Goal: Task Accomplishment & Management: Complete application form

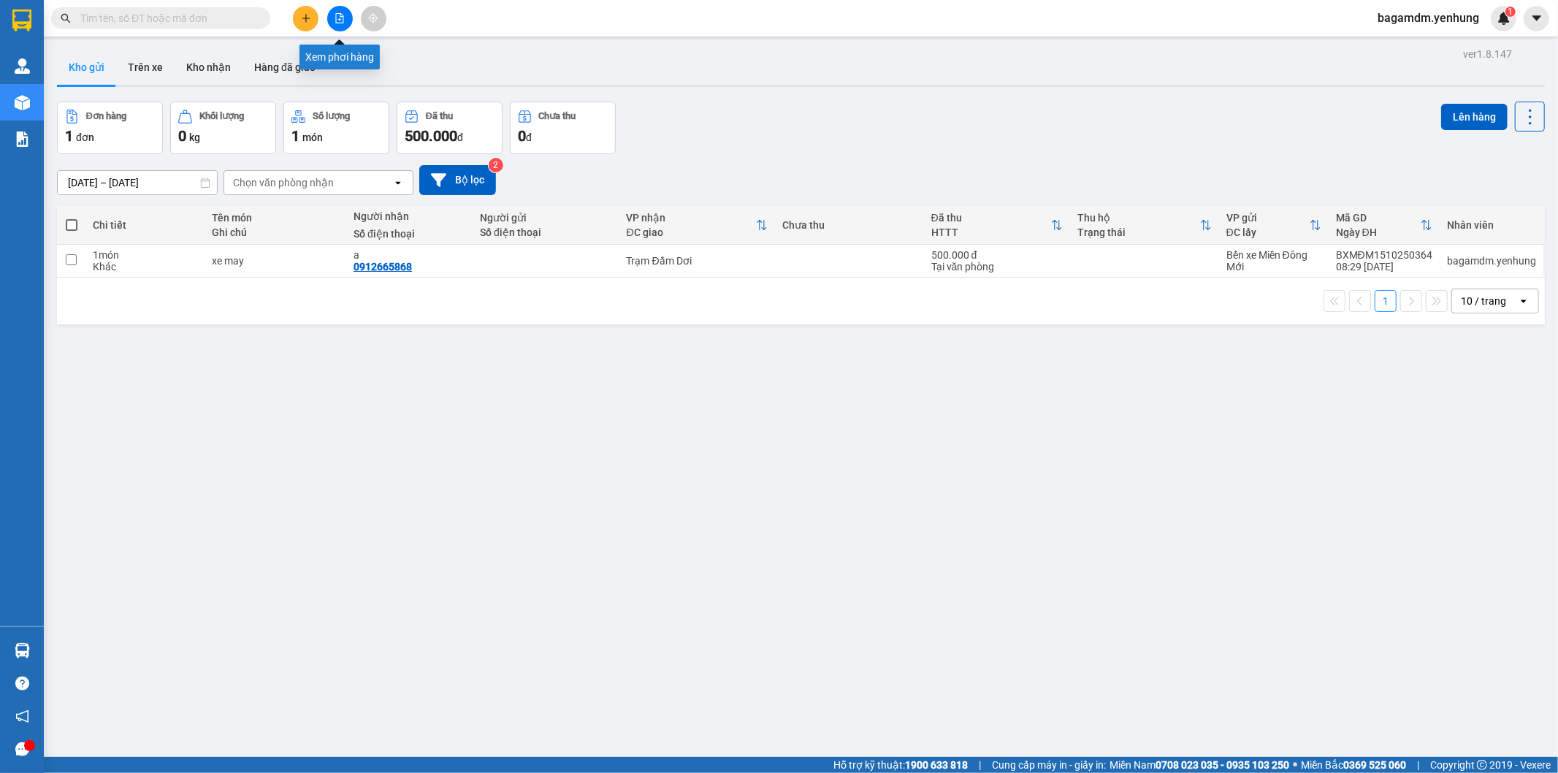
click at [343, 7] on button at bounding box center [340, 19] width 26 height 26
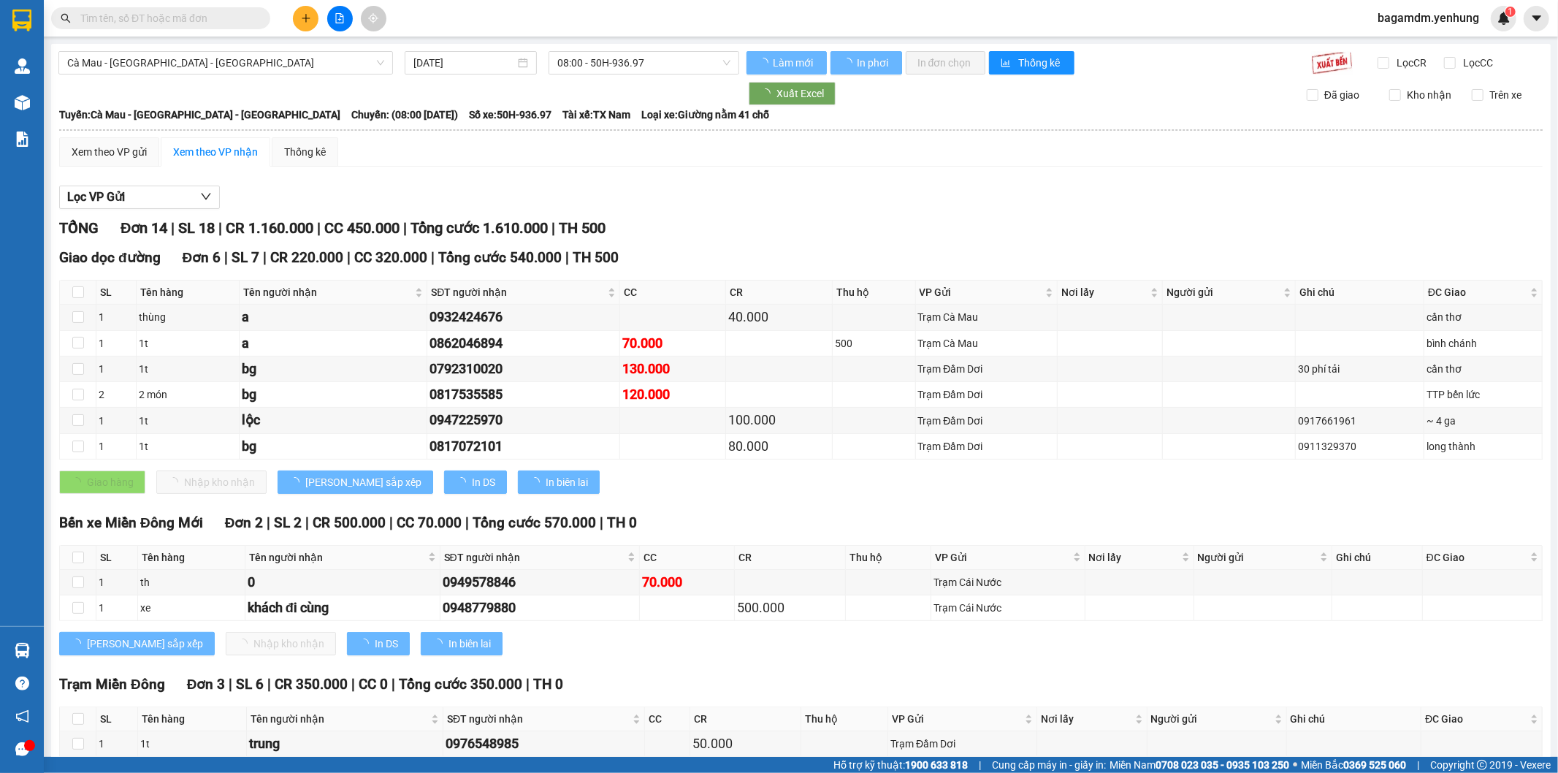
click at [165, 52] on span "Cà Mau - [GEOGRAPHIC_DATA] - [GEOGRAPHIC_DATA]" at bounding box center [225, 63] width 317 height 22
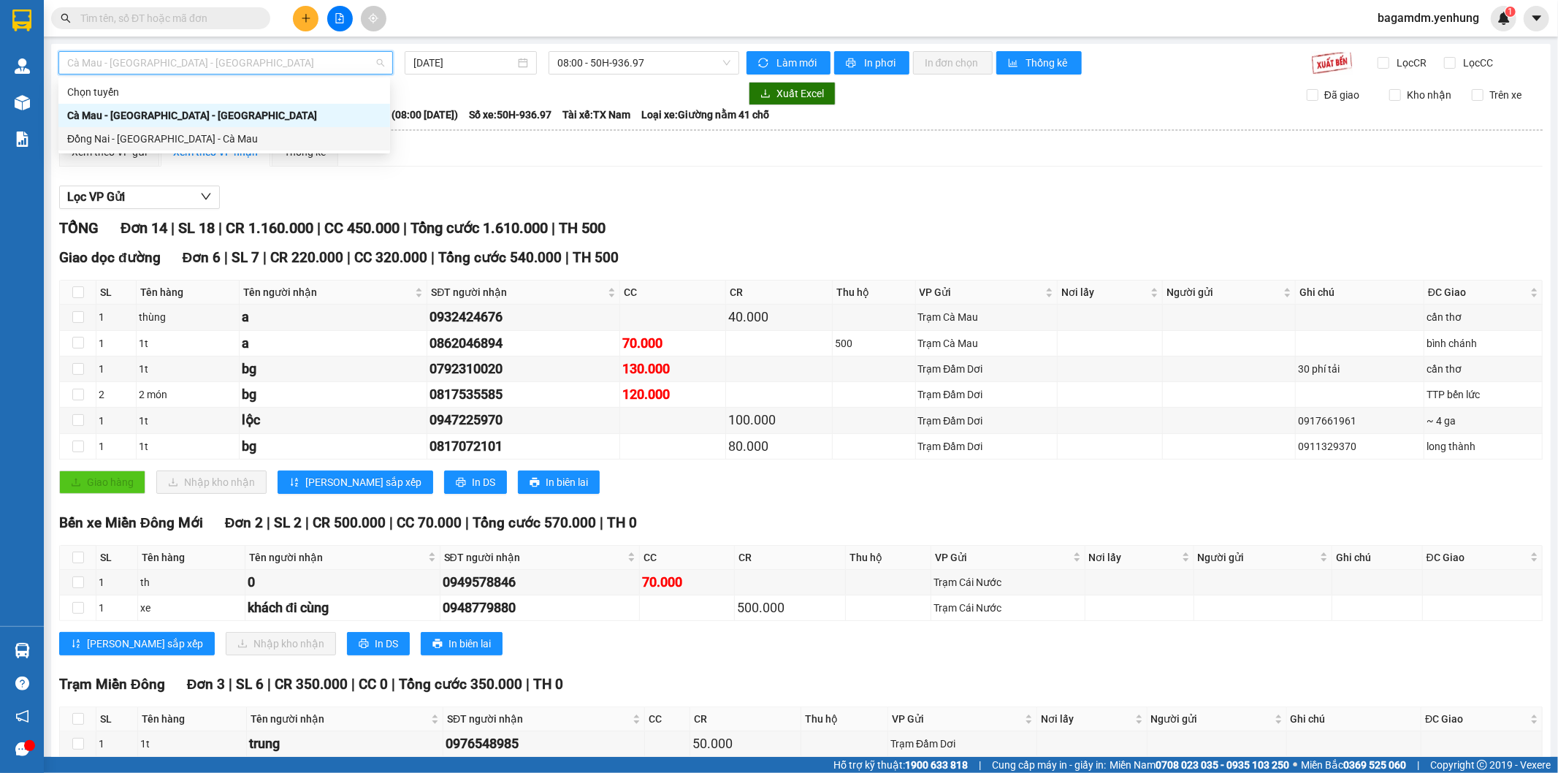
click at [129, 145] on div "Đồng Nai - [GEOGRAPHIC_DATA] - Cà Mau" at bounding box center [224, 139] width 314 height 16
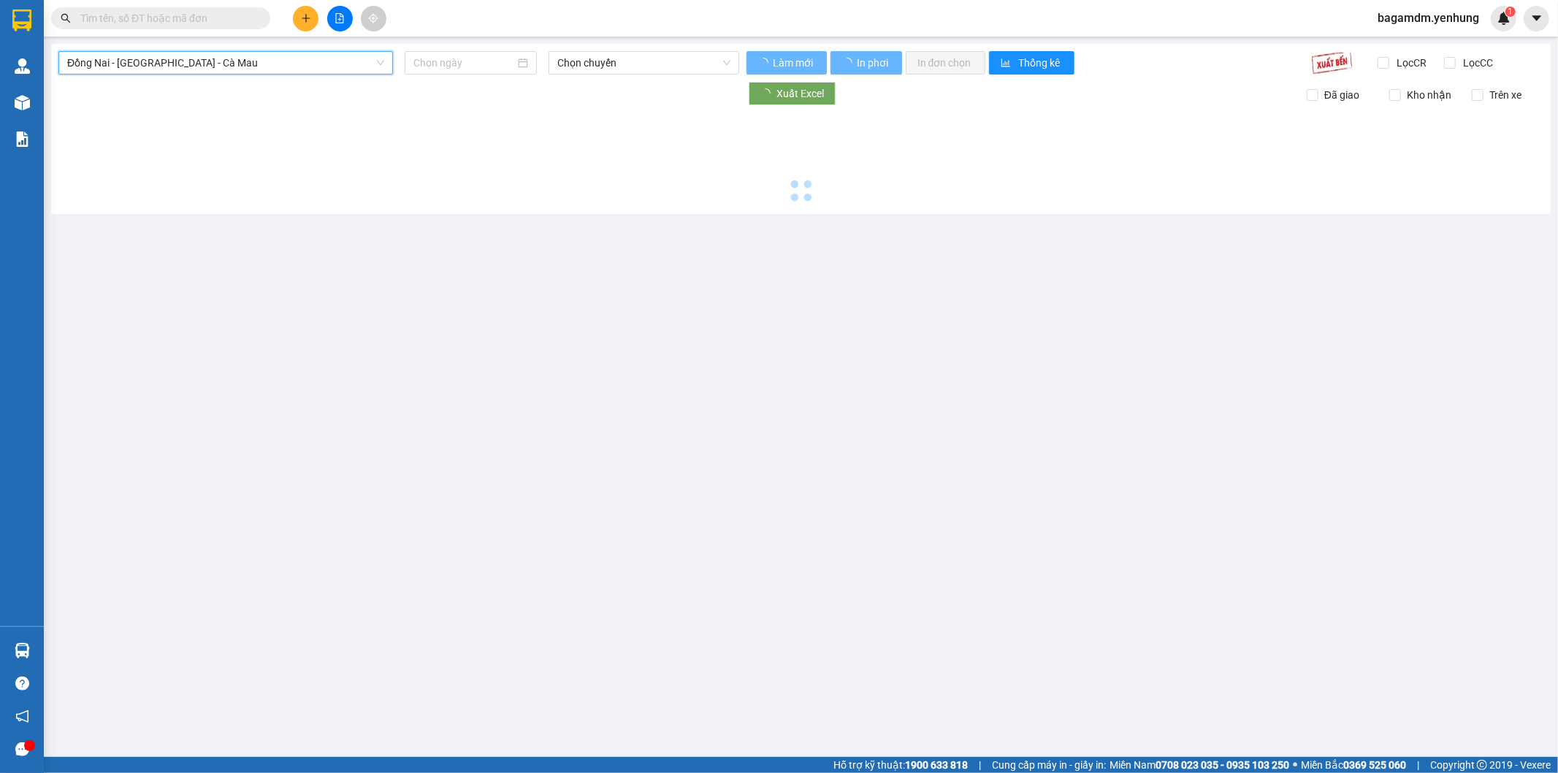
type input "[DATE]"
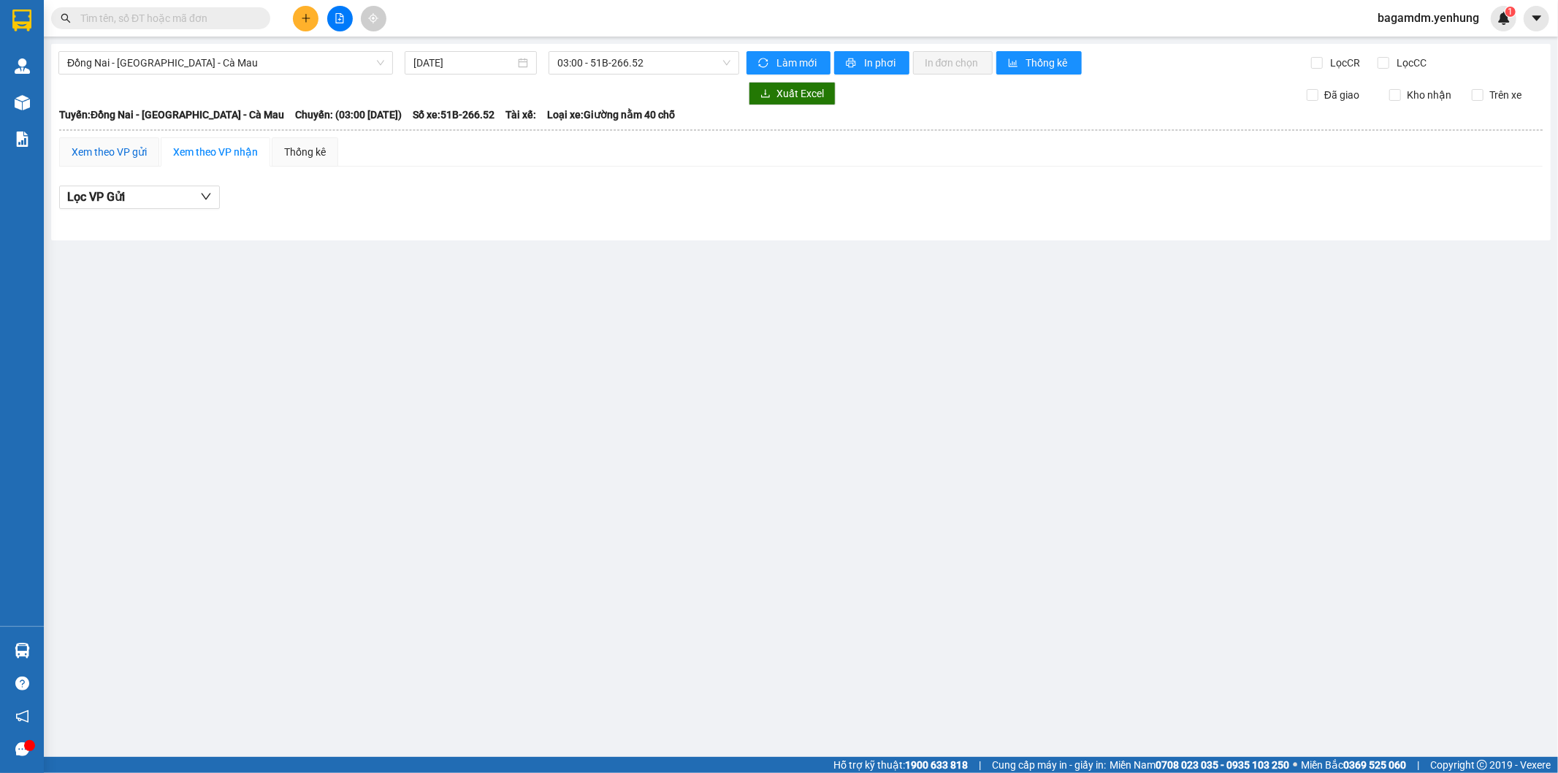
click at [137, 146] on div "Xem theo VP gửi" at bounding box center [109, 152] width 75 height 16
click at [624, 63] on span "03:00 - 51B-266.52" at bounding box center [643, 63] width 172 height 22
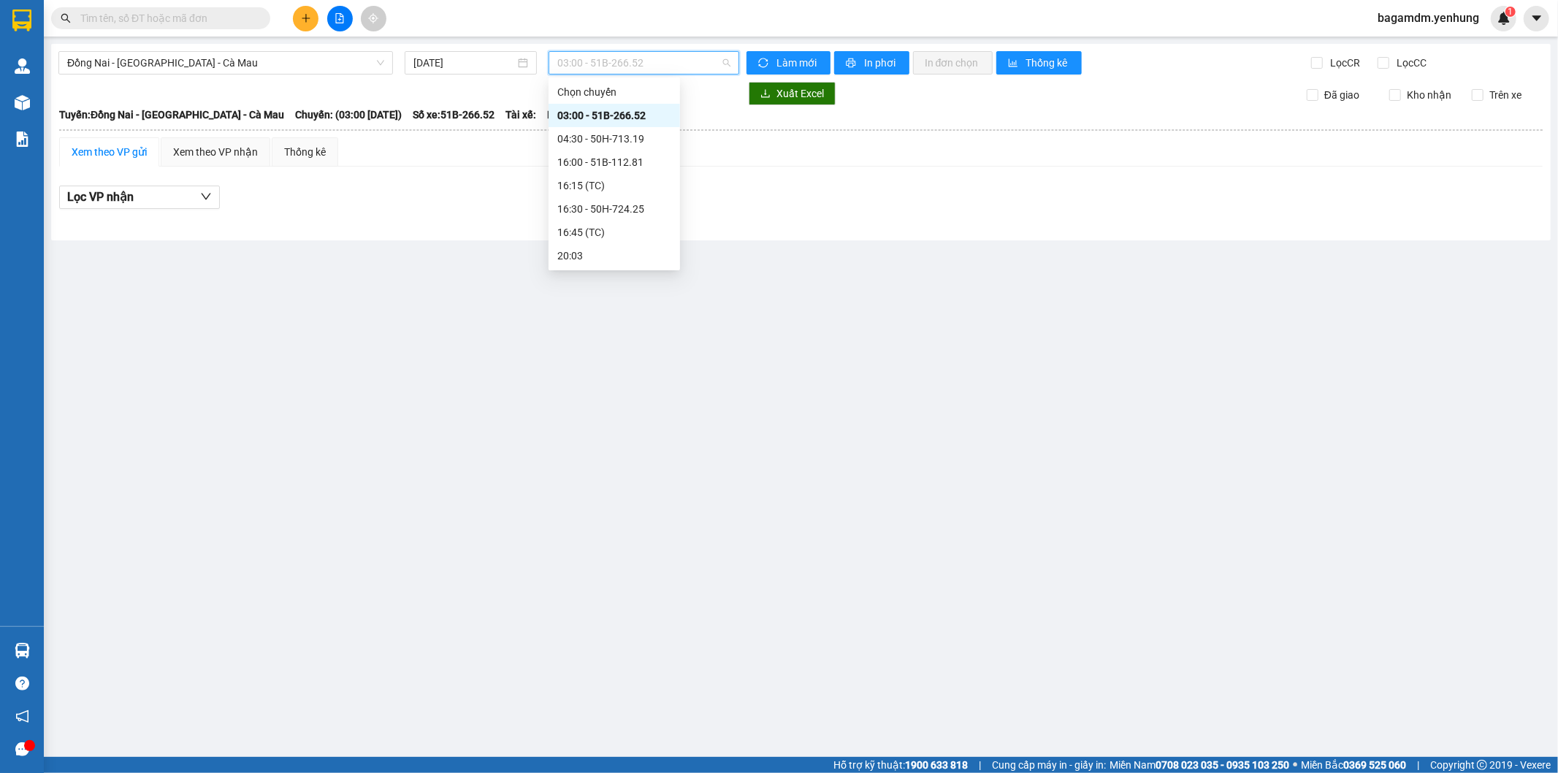
click at [585, 115] on div "03:00 - 51B-266.52" at bounding box center [614, 115] width 114 height 16
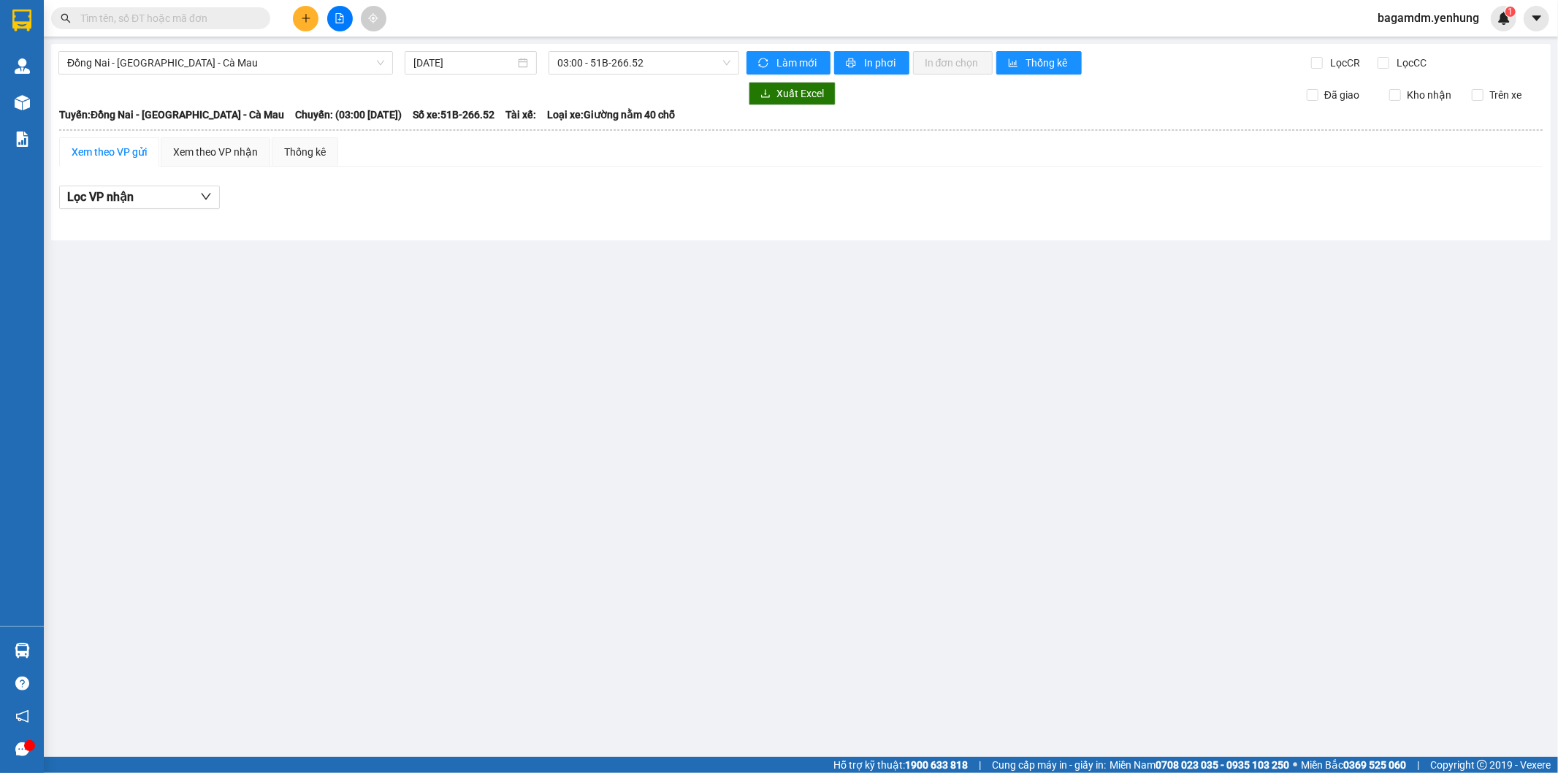
click at [1428, 24] on span "bagamdm.yenhung" at bounding box center [1428, 18] width 125 height 18
click at [1410, 48] on span "Đăng xuất" at bounding box center [1435, 45] width 94 height 16
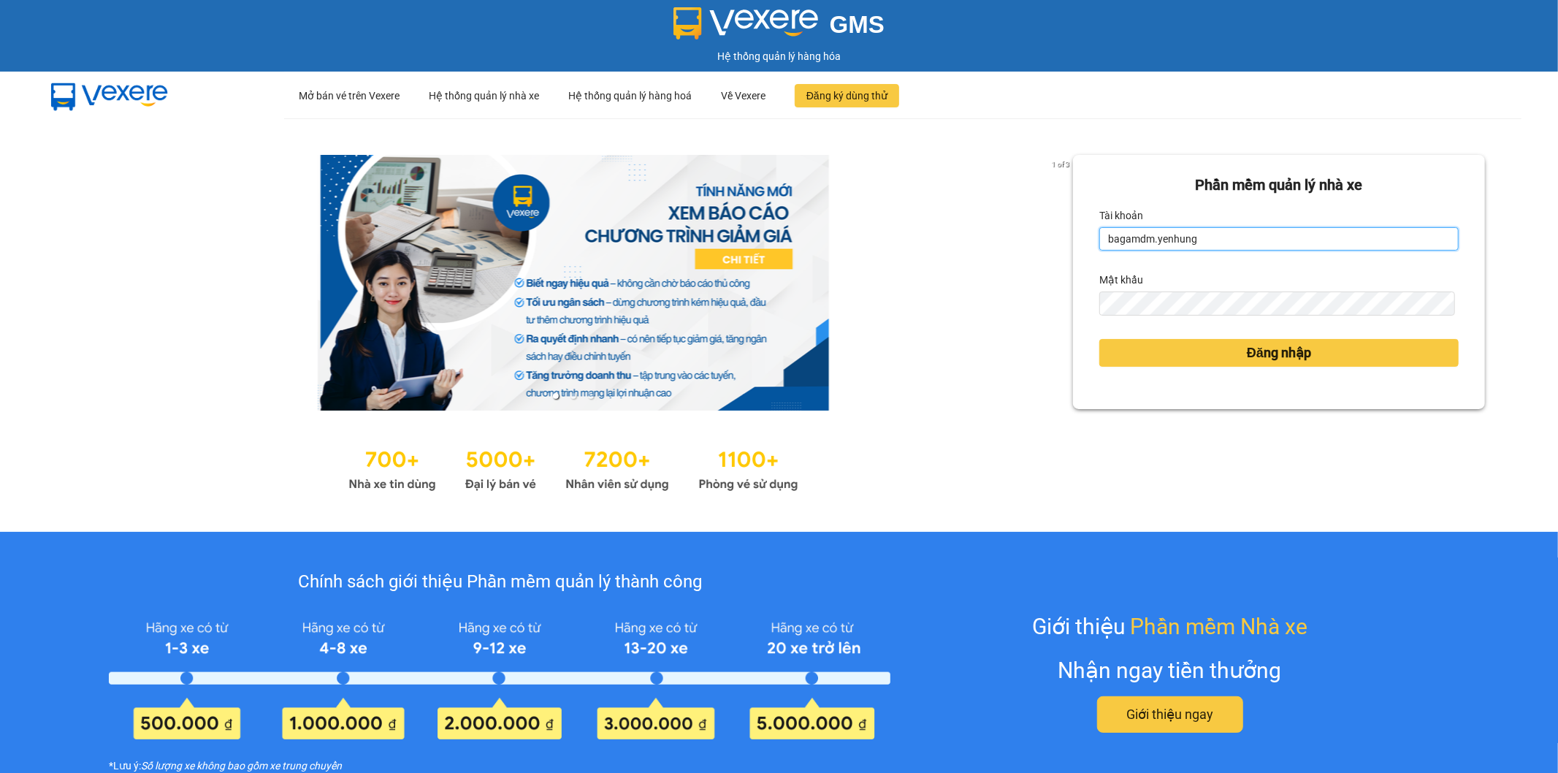
click at [1179, 232] on input "bagamdm.yenhung" at bounding box center [1278, 238] width 359 height 23
drag, startPoint x: 1179, startPoint y: 232, endPoint x: 1186, endPoint y: 248, distance: 18.3
click at [1180, 234] on input "bagamdm.yenhung" at bounding box center [1278, 238] width 359 height 23
type input "bagamiendong.yenhung"
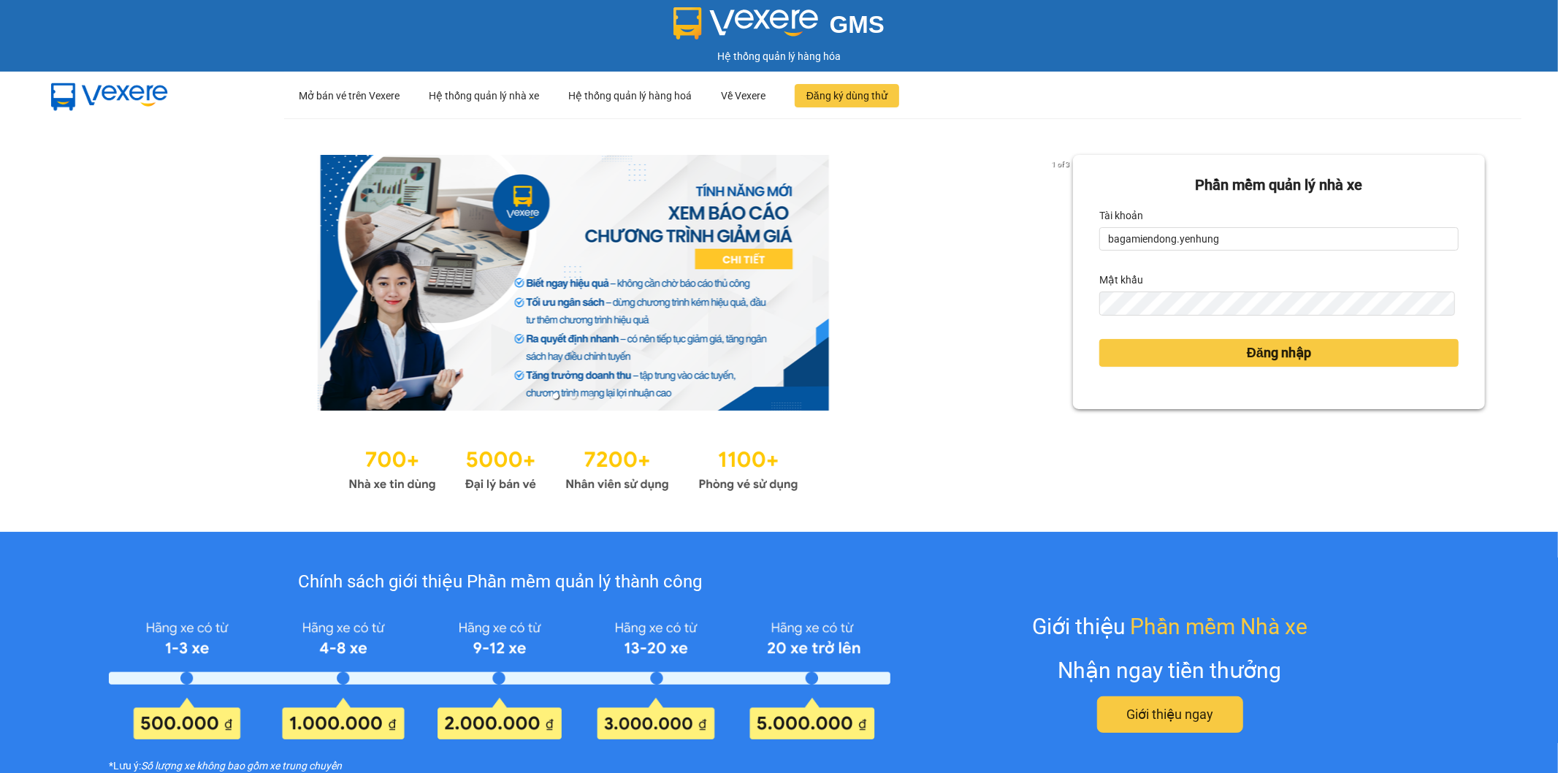
click at [1169, 336] on div "Đăng nhập" at bounding box center [1278, 352] width 359 height 39
click at [1172, 342] on button "Đăng nhập" at bounding box center [1278, 353] width 359 height 28
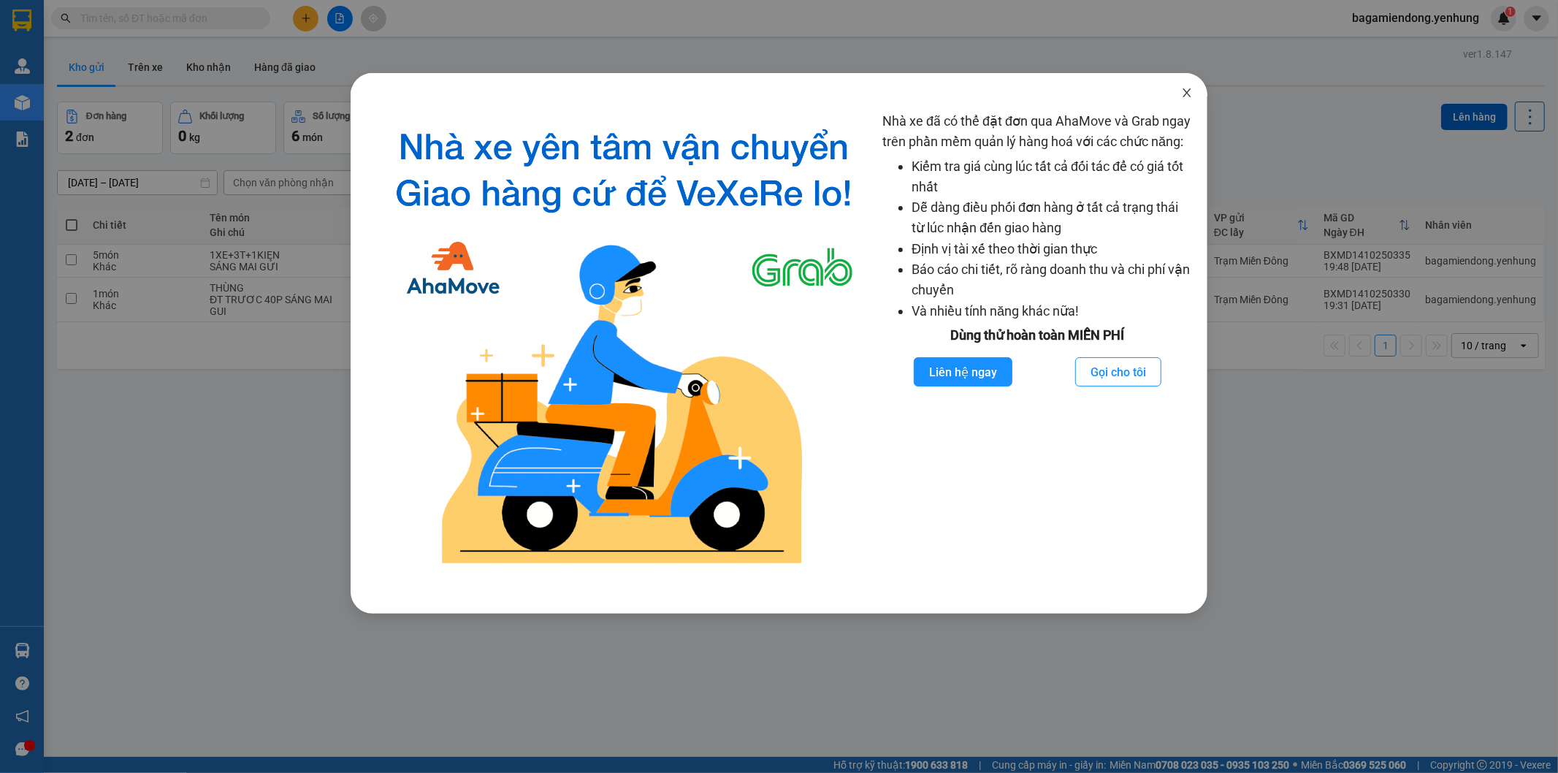
click at [1188, 83] on span "Close" at bounding box center [1187, 93] width 41 height 41
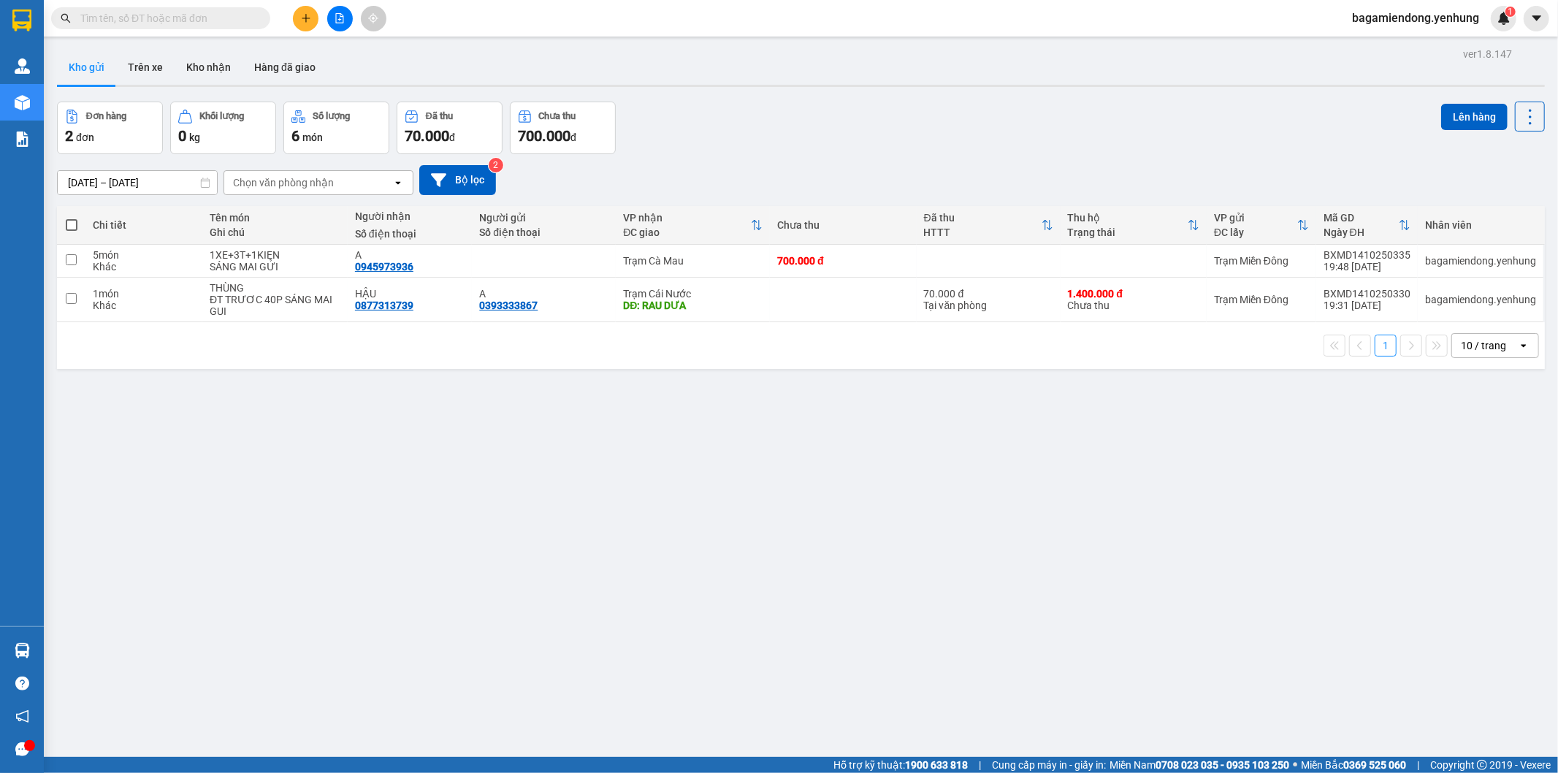
click at [70, 224] on span at bounding box center [72, 225] width 12 height 12
click at [72, 218] on input "checkbox" at bounding box center [72, 218] width 0 height 0
checkbox input "true"
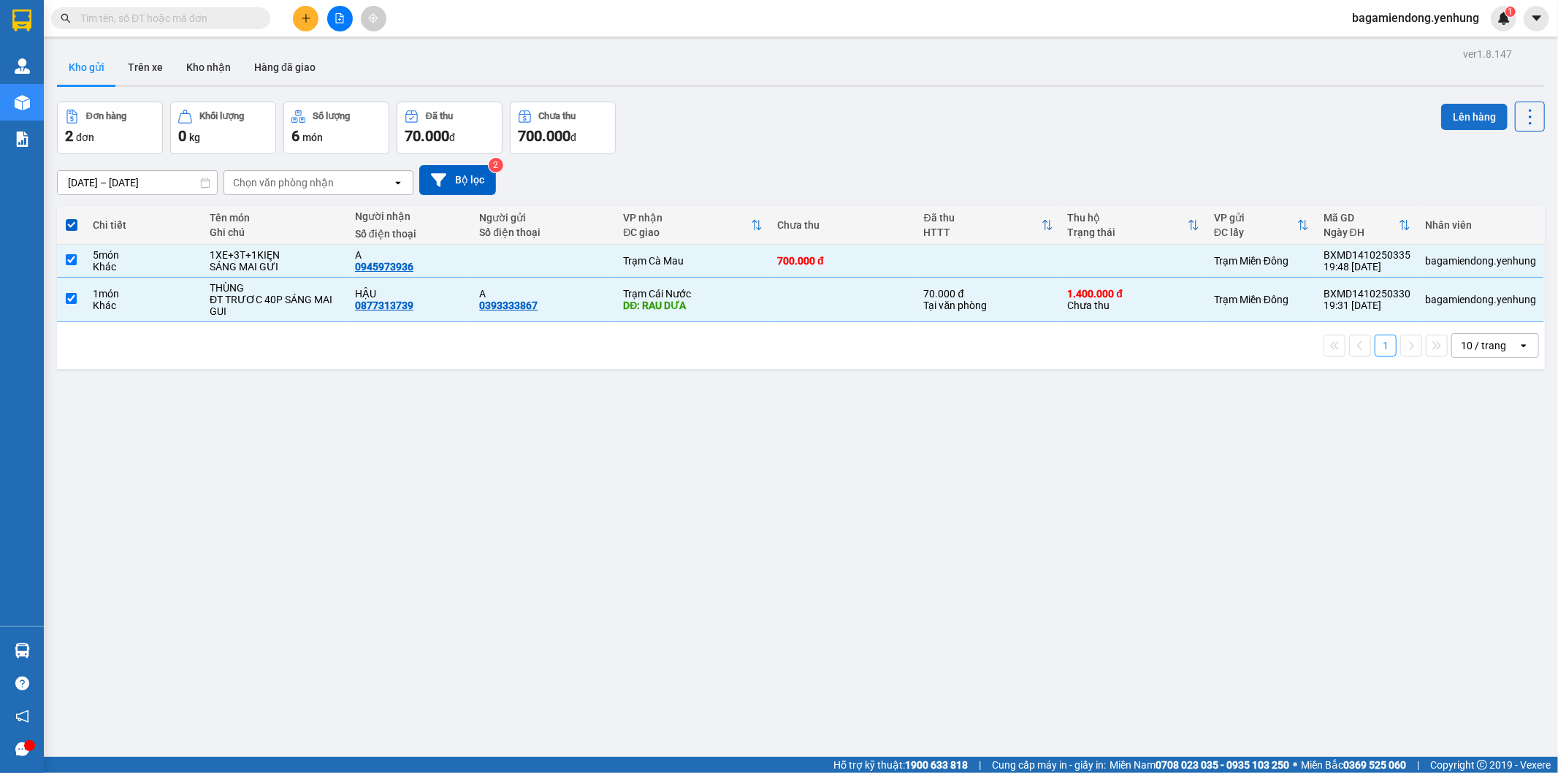
click at [1480, 121] on button "Lên hàng" at bounding box center [1474, 117] width 66 height 26
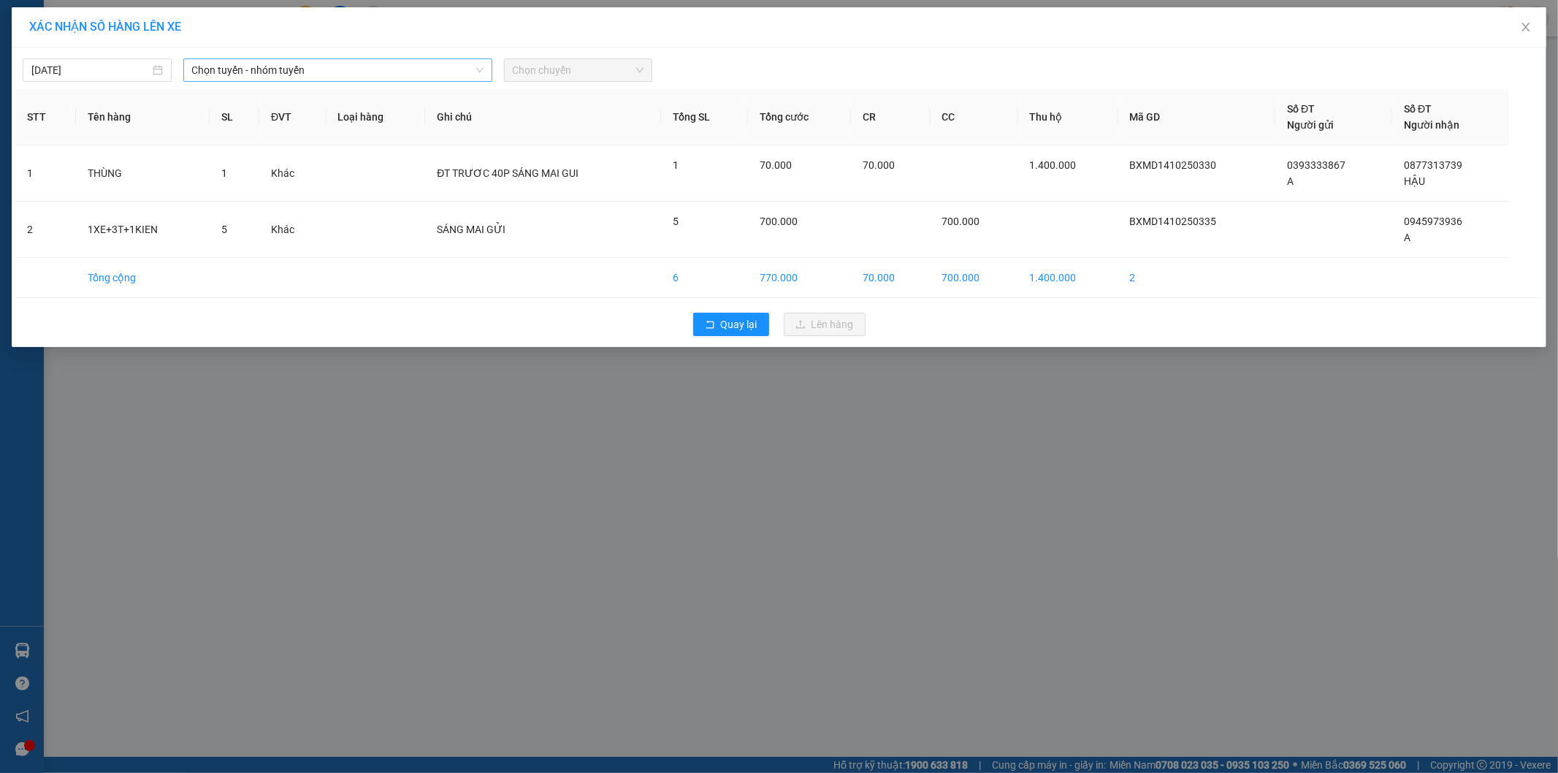
click at [367, 71] on div "[DATE] Chọn tuyến - nhóm tuyến Chọn chuyến STT Tên hàng SL ĐVT Loại hàng Ghi ch…" at bounding box center [779, 196] width 1535 height 299
click at [362, 80] on span "Chọn tuyến - nhóm tuyến" at bounding box center [337, 70] width 291 height 22
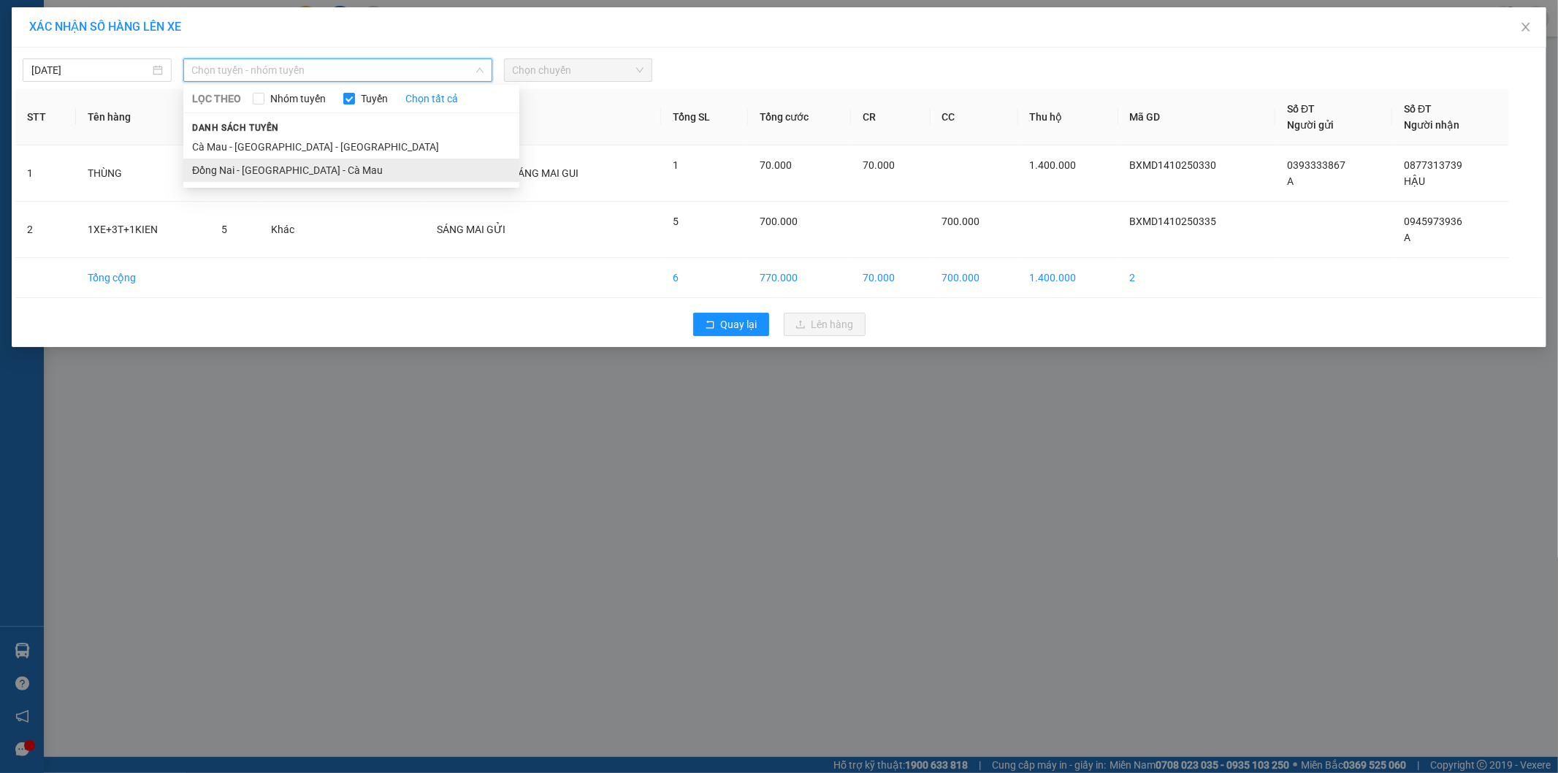
click at [278, 168] on li "Đồng Nai - [GEOGRAPHIC_DATA] - Cà Mau" at bounding box center [351, 170] width 336 height 23
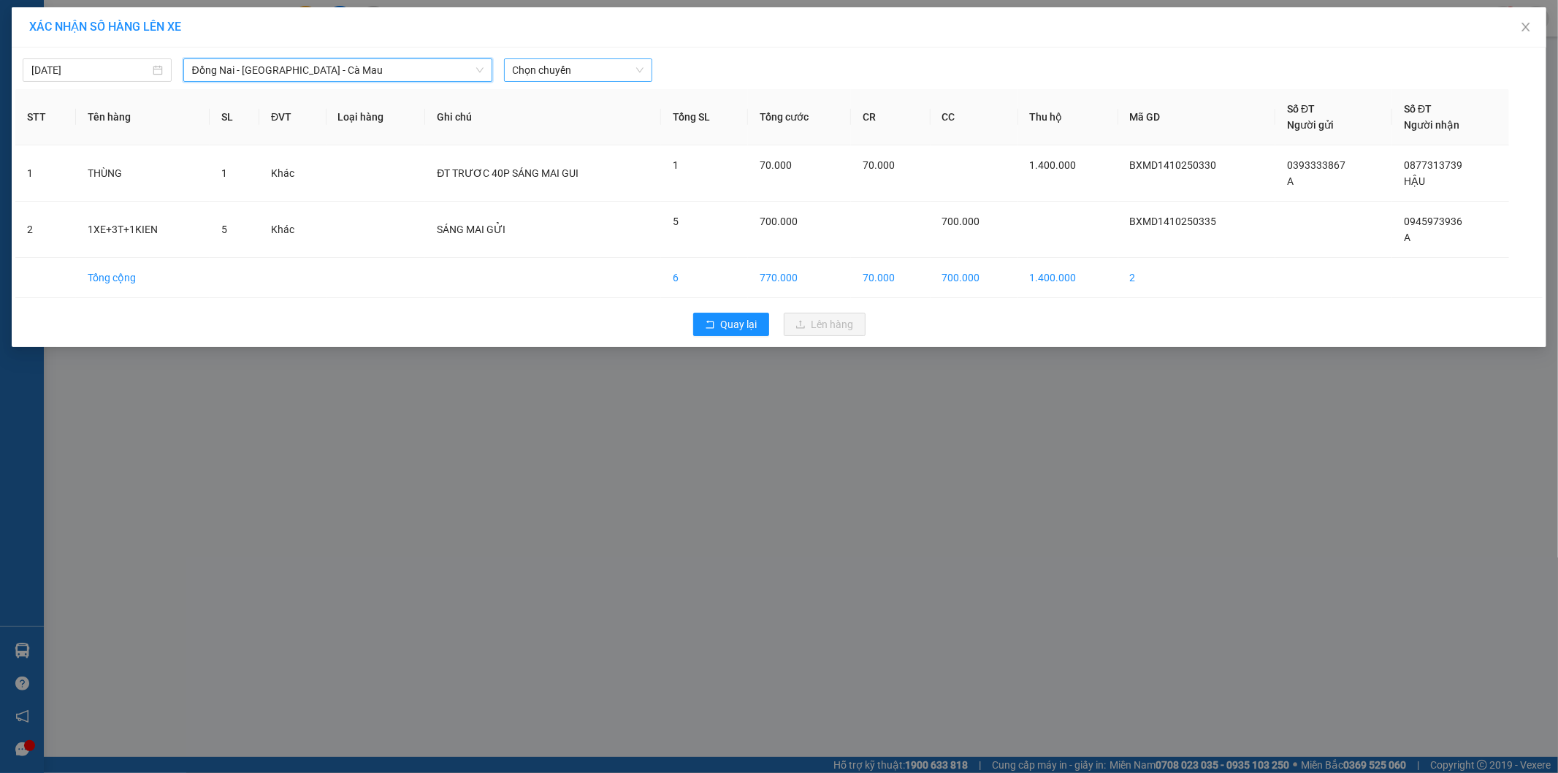
click at [558, 71] on span "Chọn chuyến" at bounding box center [578, 70] width 131 height 22
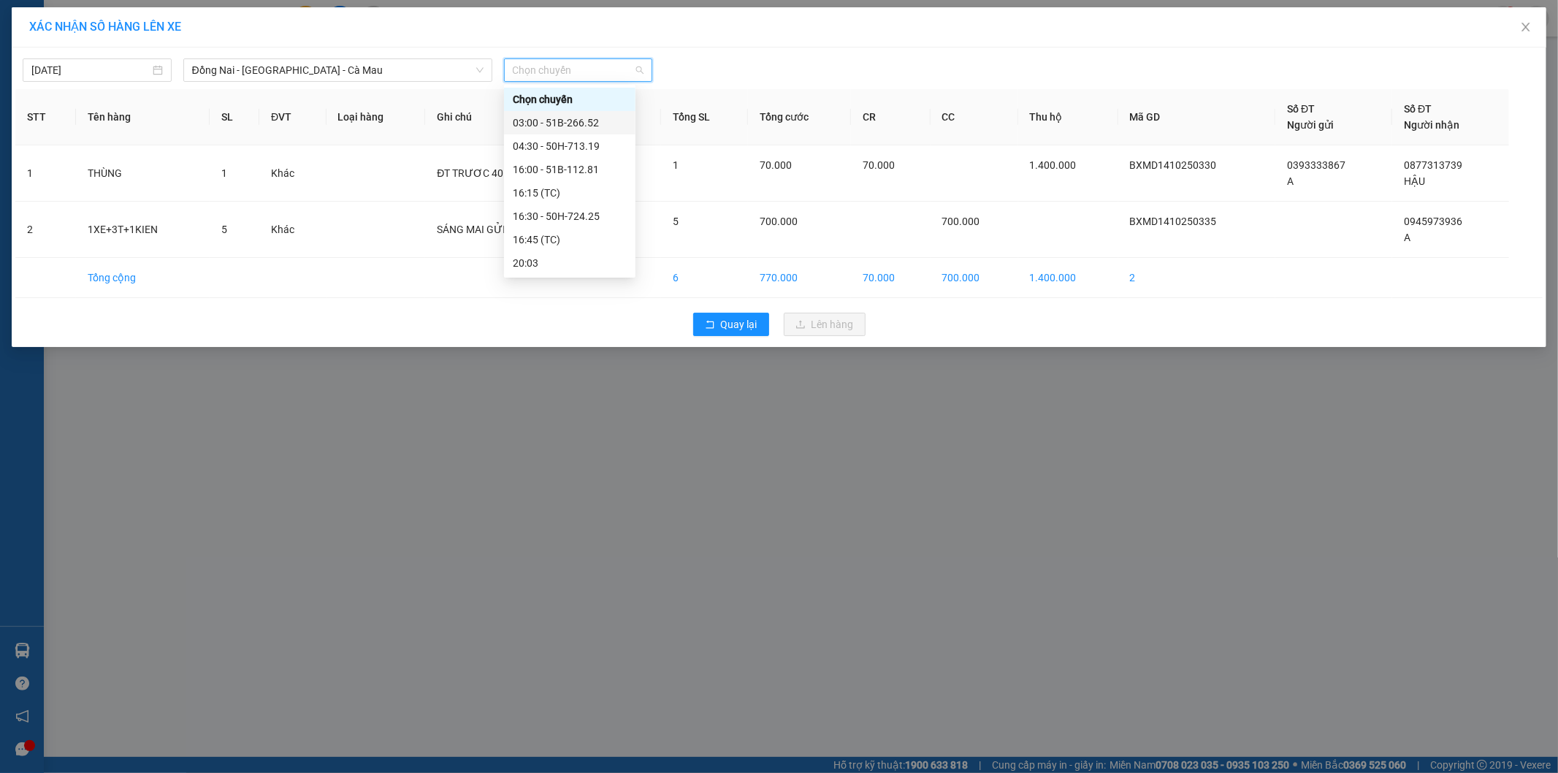
click at [553, 118] on div "03:00 - 51B-266.52" at bounding box center [570, 123] width 114 height 16
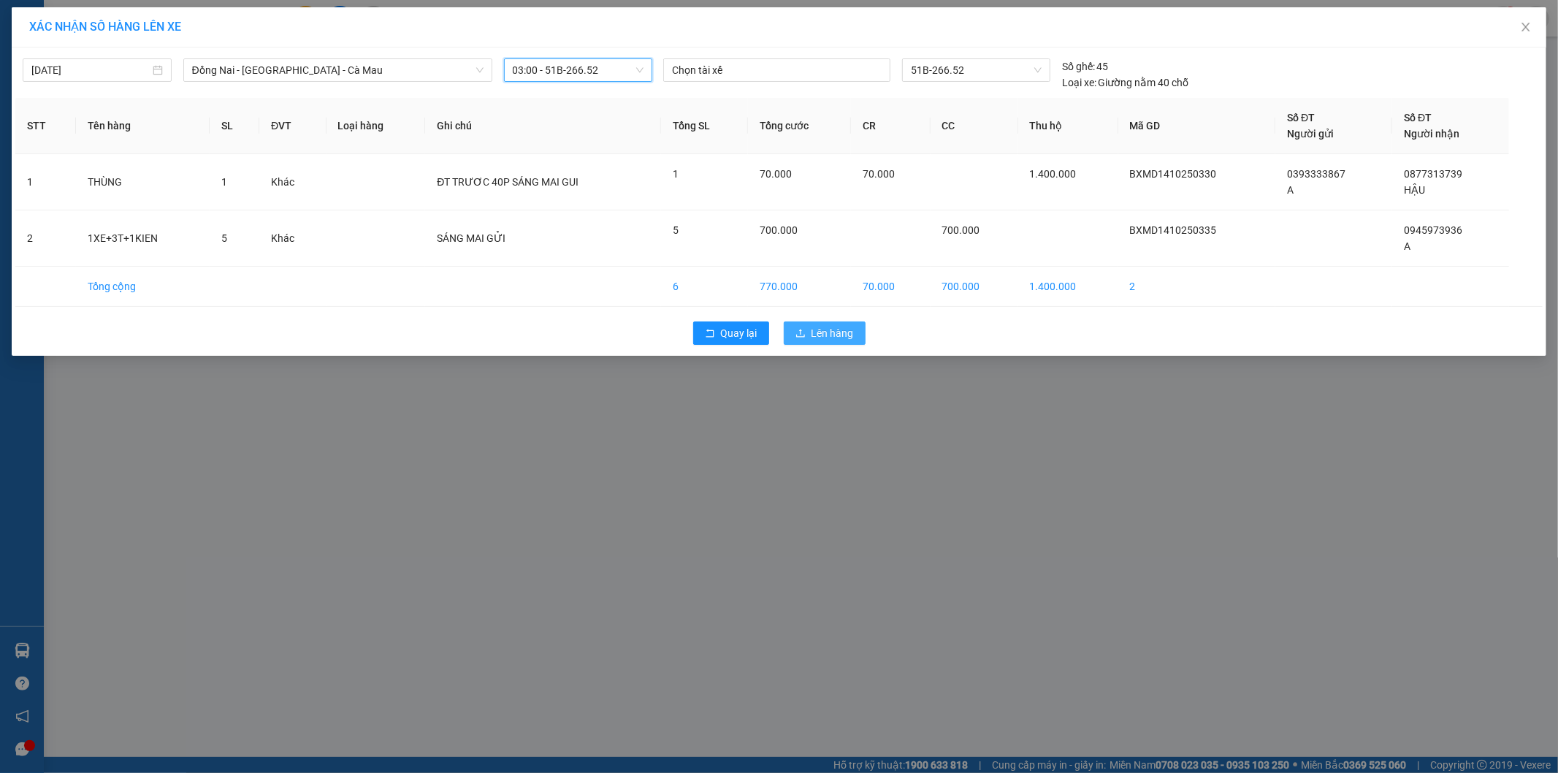
drag, startPoint x: 828, startPoint y: 332, endPoint x: 820, endPoint y: 310, distance: 23.3
click at [827, 331] on span "Lên hàng" at bounding box center [833, 333] width 42 height 16
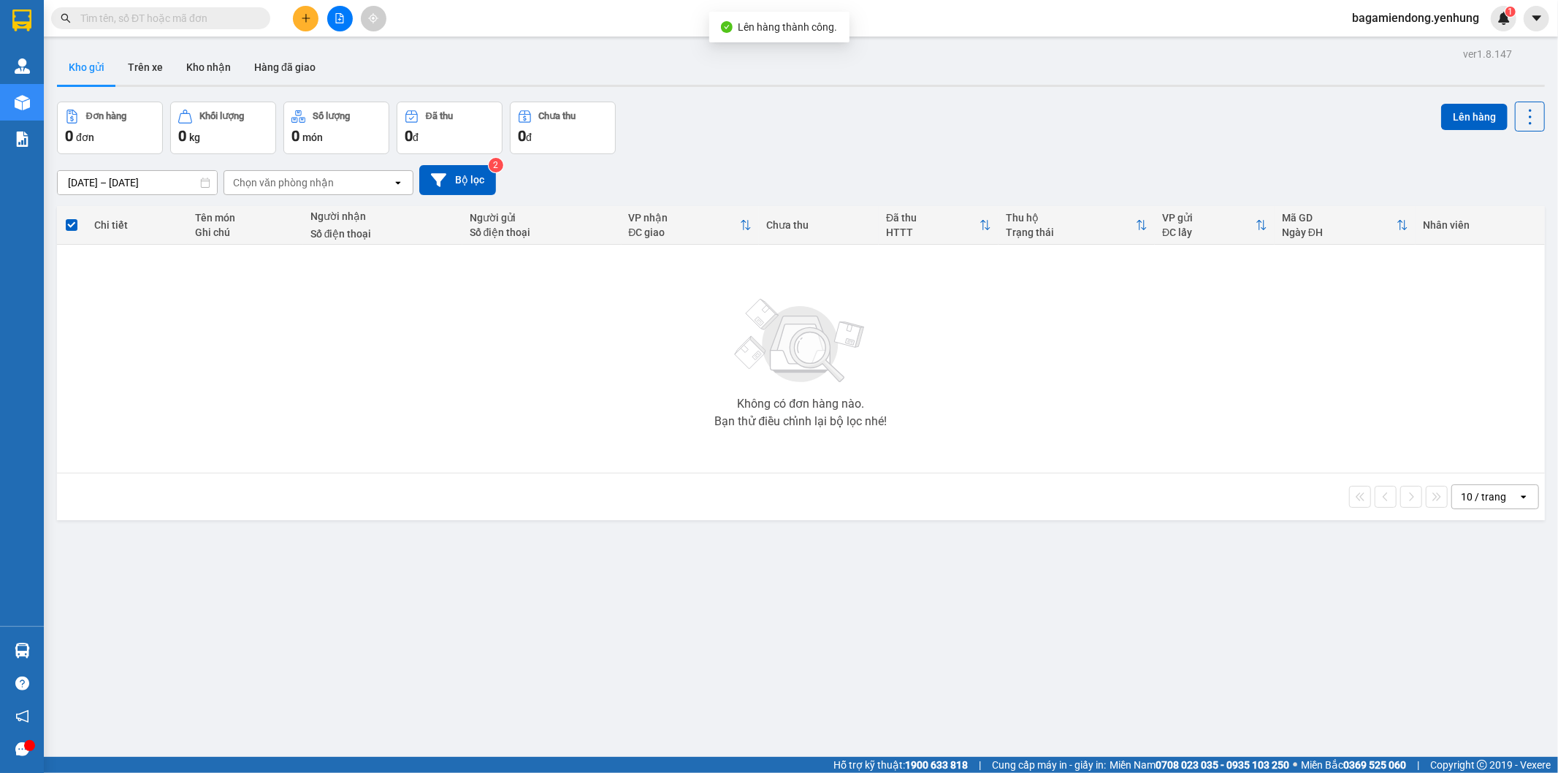
click at [1363, 15] on span "bagamiendong.yenhung" at bounding box center [1415, 18] width 150 height 18
click at [1359, 47] on li "Đăng xuất" at bounding box center [1414, 45] width 153 height 23
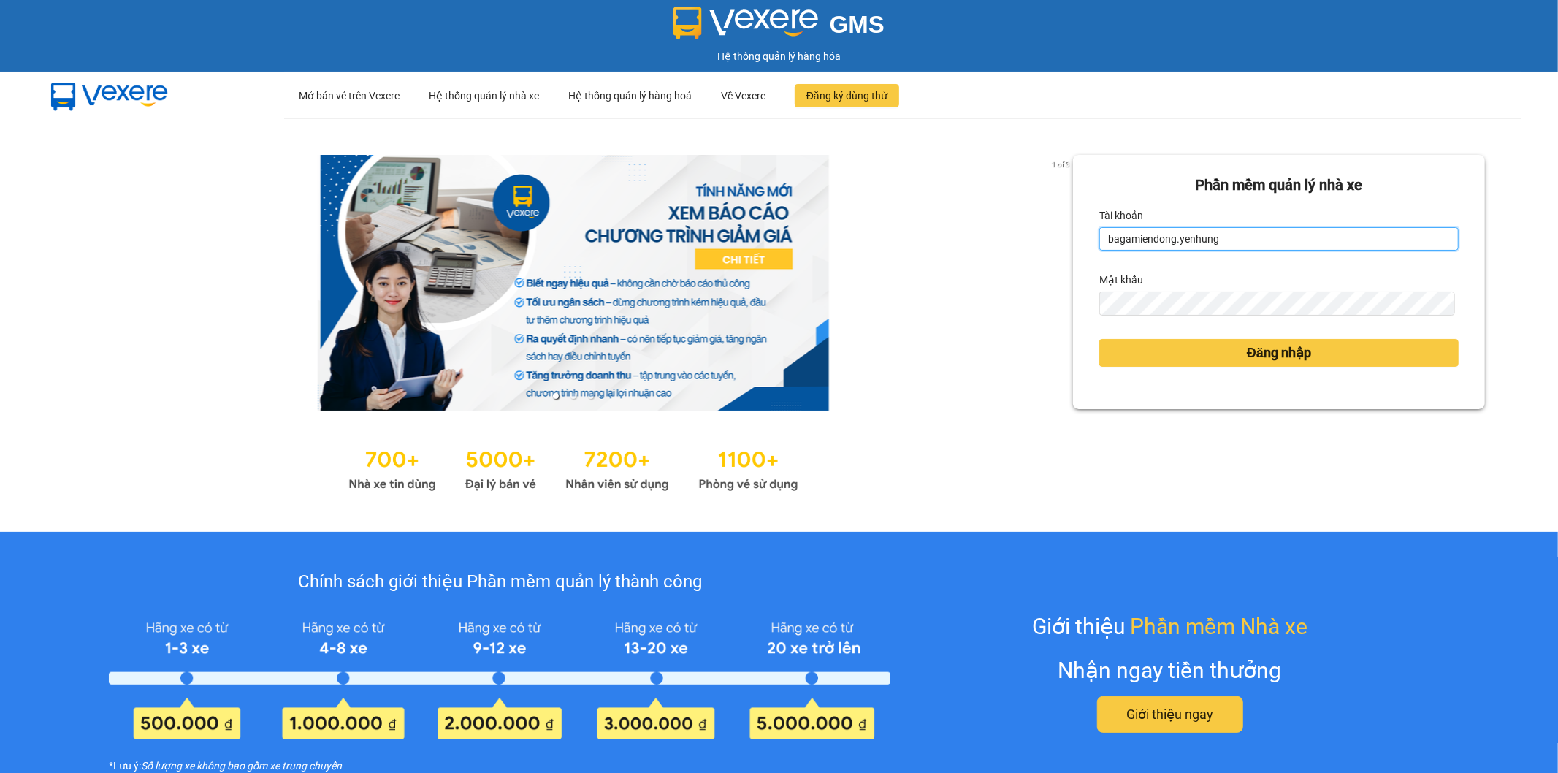
click at [1177, 240] on input "bagamiendong.yenhung" at bounding box center [1278, 238] width 359 height 23
drag, startPoint x: 1177, startPoint y: 240, endPoint x: 1202, endPoint y: 248, distance: 25.6
click at [1178, 240] on input "bagamiendong.yenhung" at bounding box center [1278, 238] width 359 height 23
type input "bagamdm.yenhung"
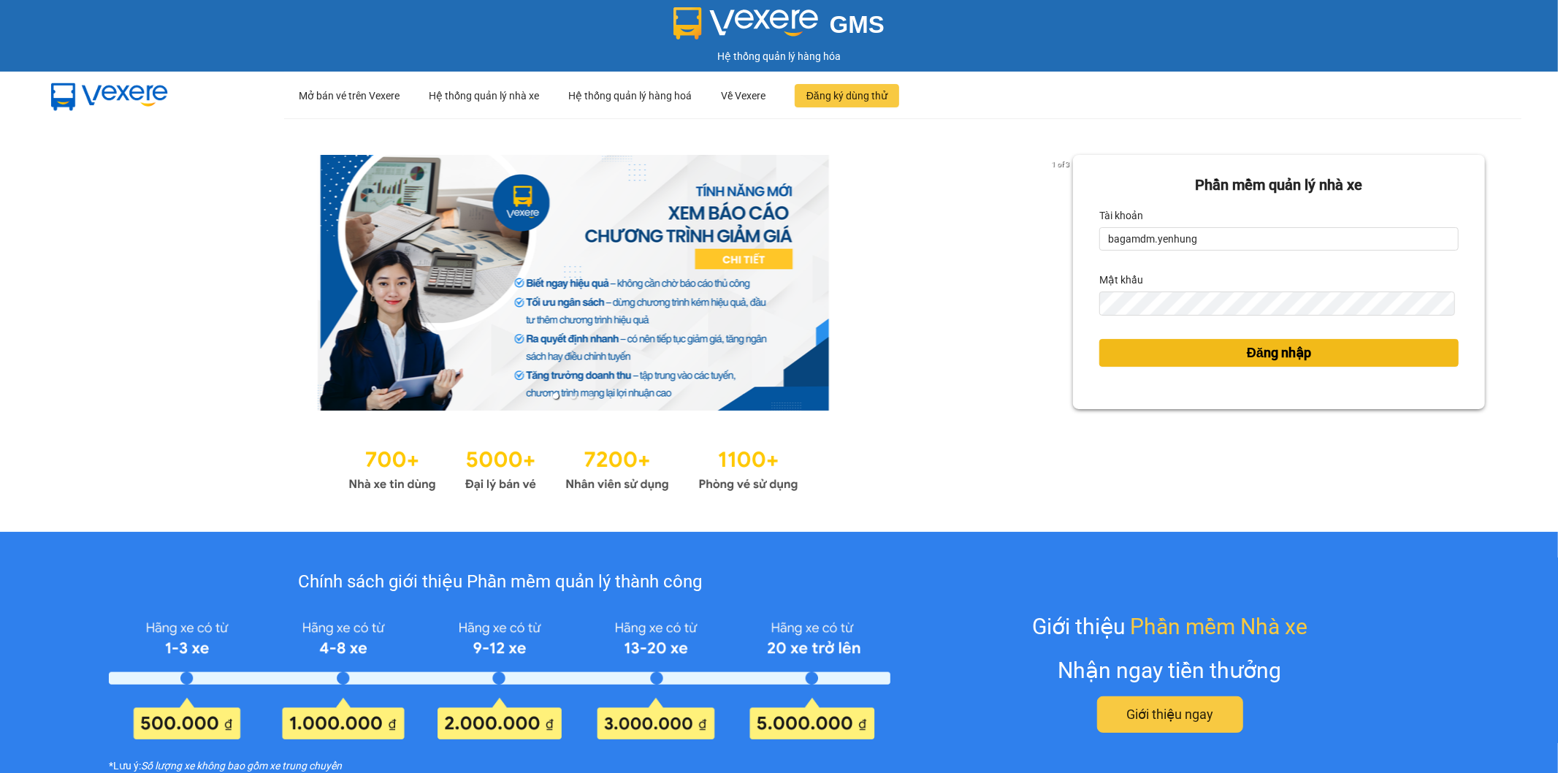
click at [1214, 352] on button "Đăng nhập" at bounding box center [1278, 353] width 359 height 28
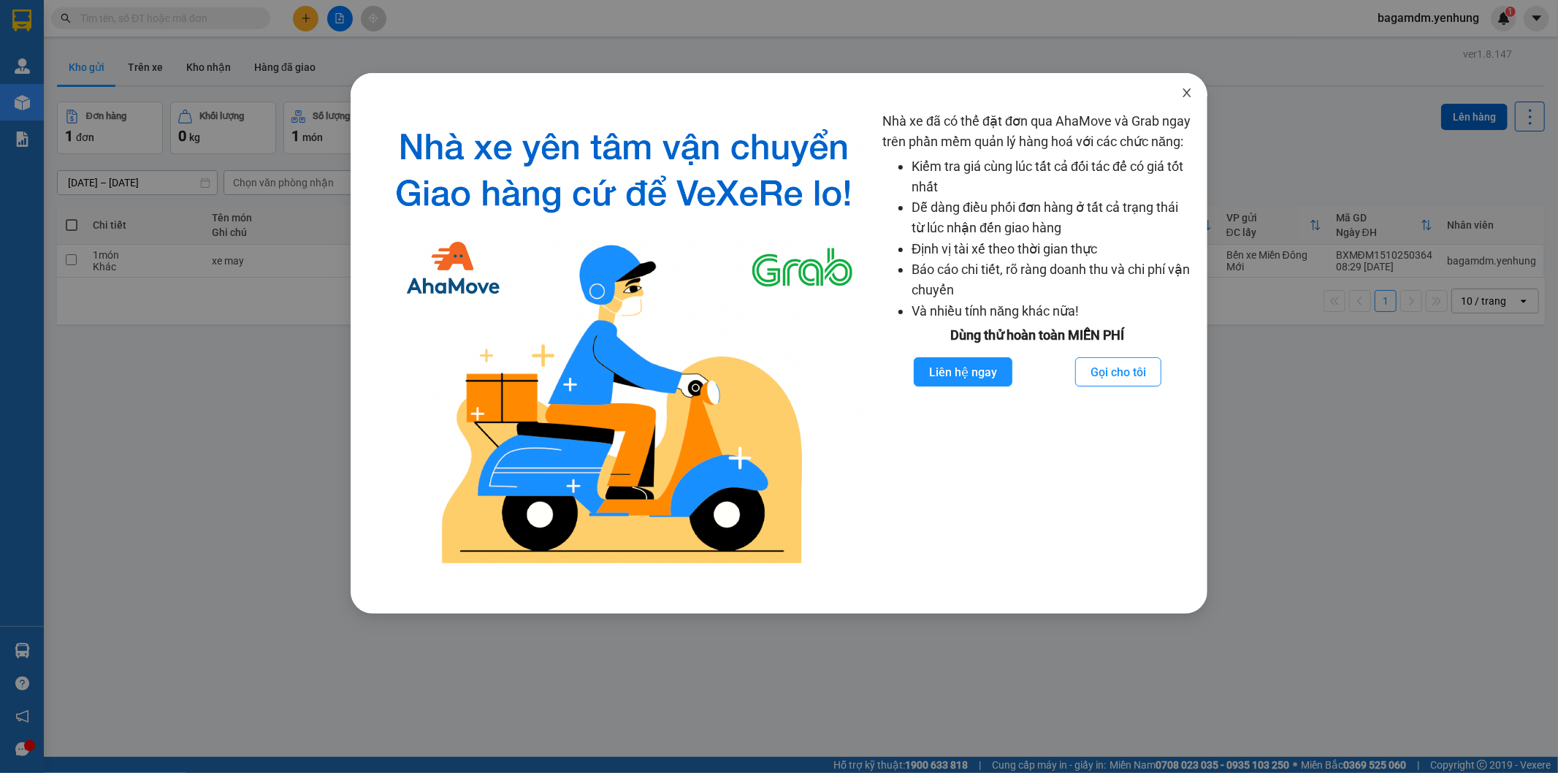
click at [1188, 85] on span "Close" at bounding box center [1187, 93] width 41 height 41
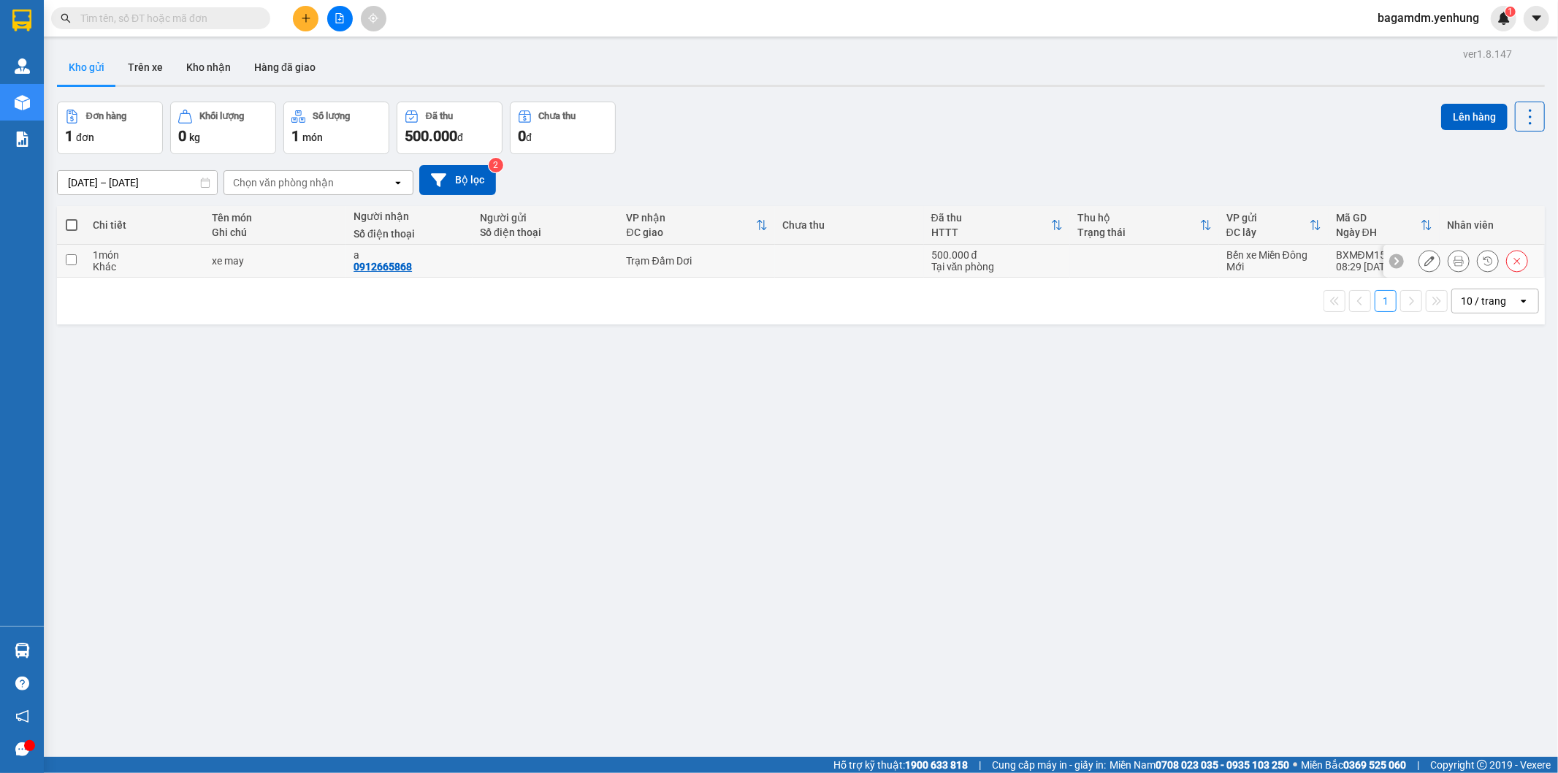
drag, startPoint x: 67, startPoint y: 258, endPoint x: 297, endPoint y: 232, distance: 231.5
click at [68, 258] on input "checkbox" at bounding box center [71, 259] width 11 height 11
checkbox input "true"
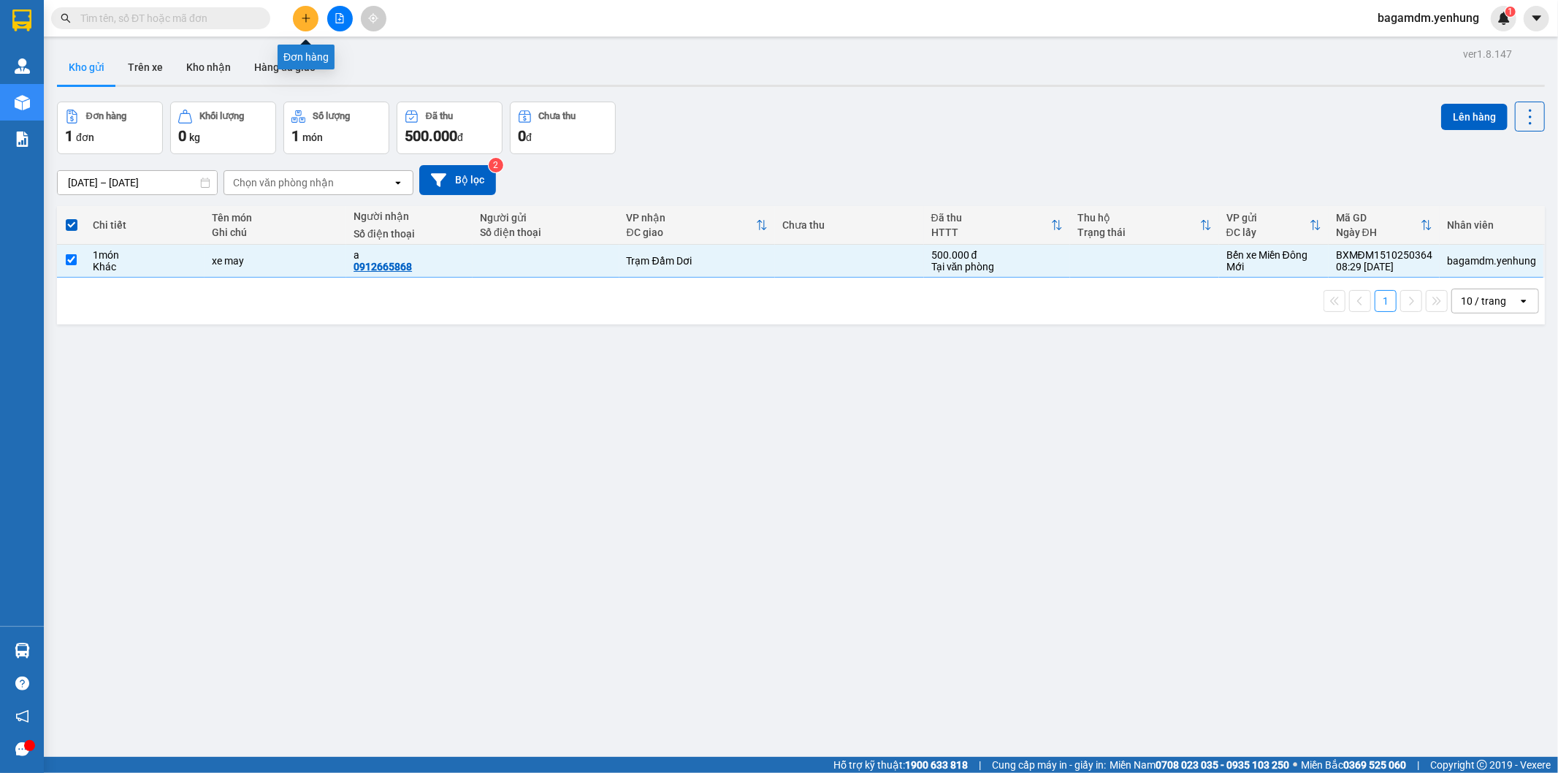
click at [304, 17] on icon "plus" at bounding box center [306, 18] width 10 height 10
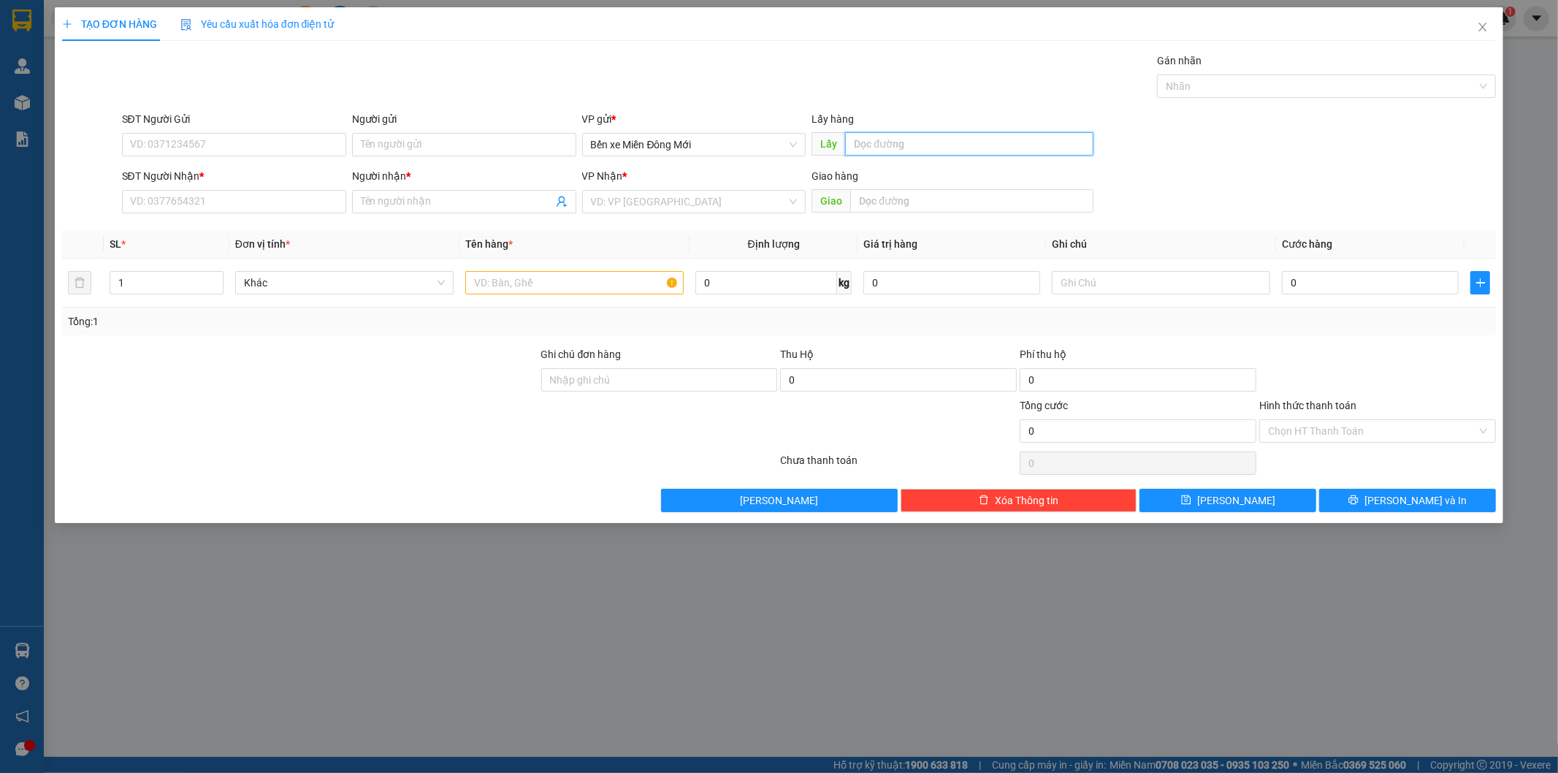
click at [925, 137] on input "text" at bounding box center [969, 143] width 248 height 23
type input "GÒ MÂY"
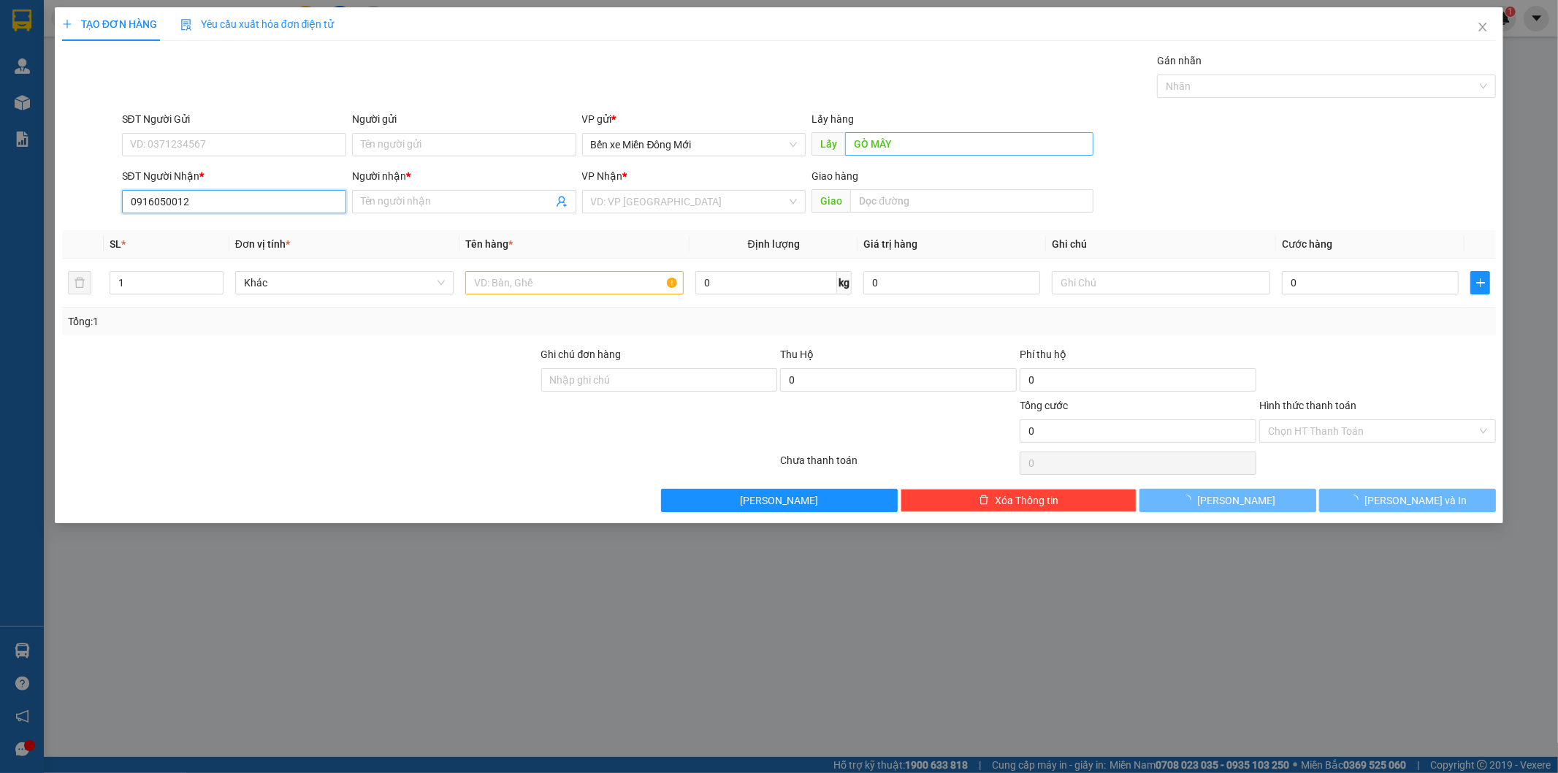
type input "0916050012"
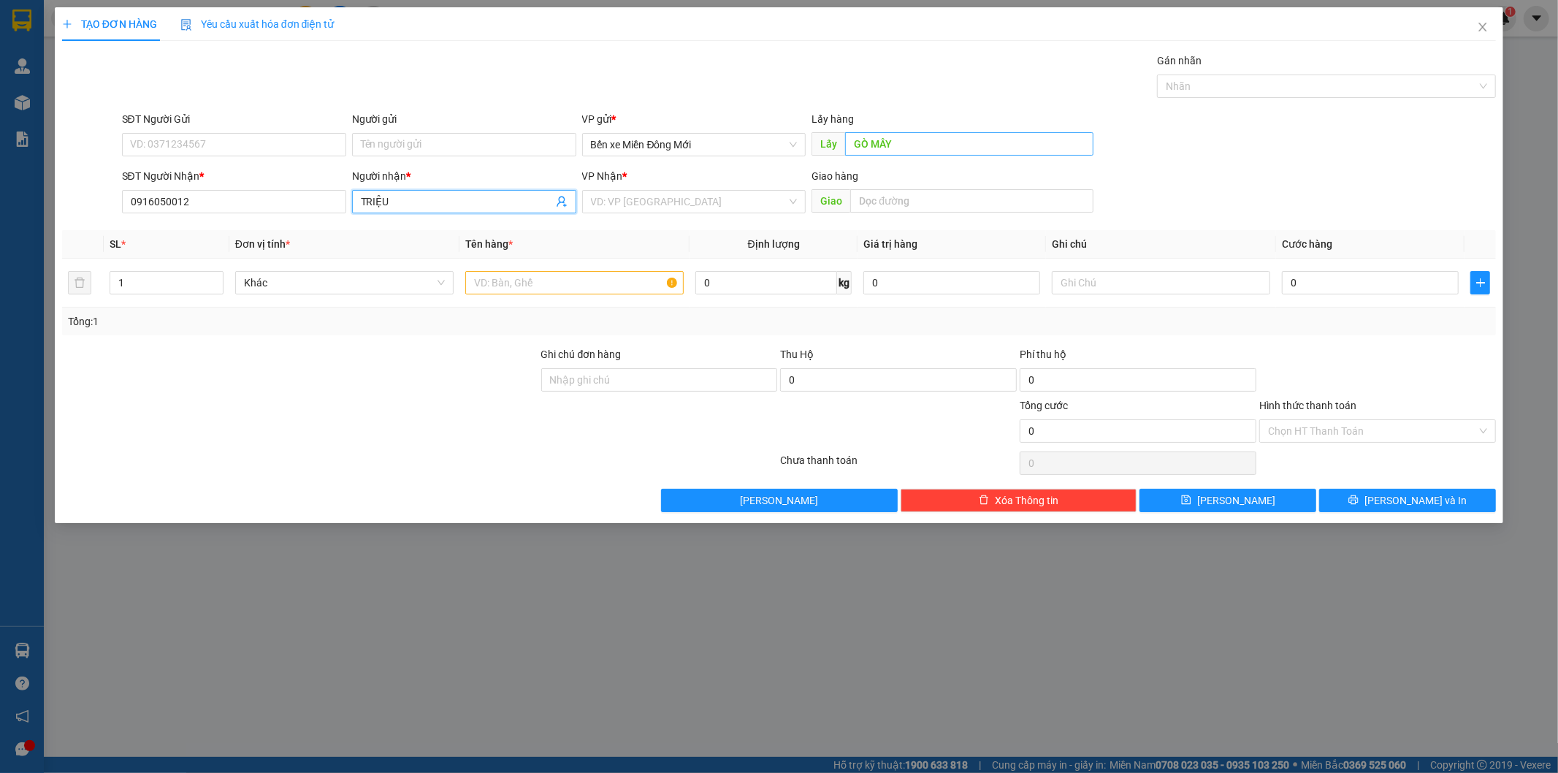
type input "TRIỆU"
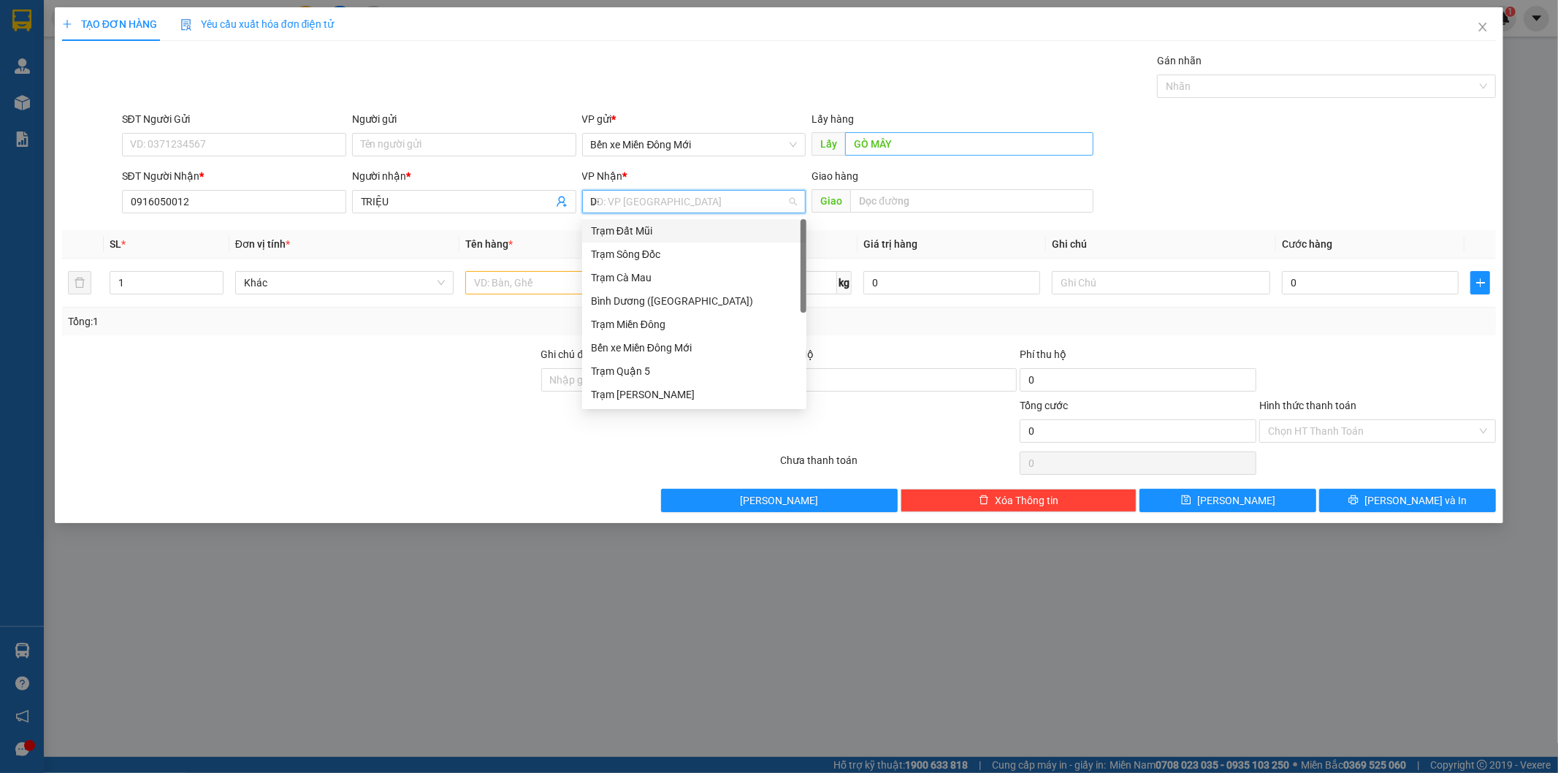
type input "D"
type input "Đ"
type input "DD"
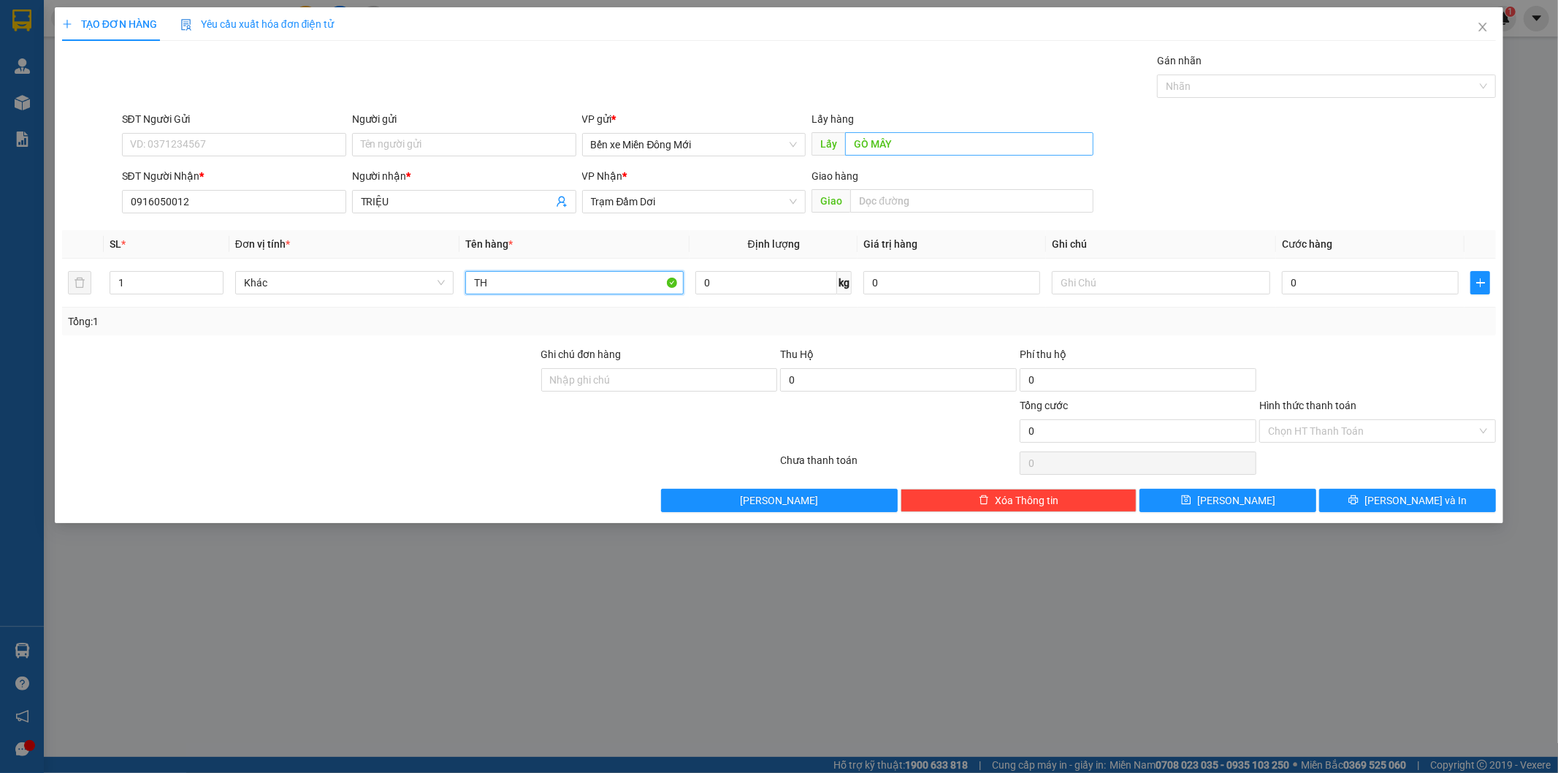
type input "TH"
type input "XE 52"
type input "1"
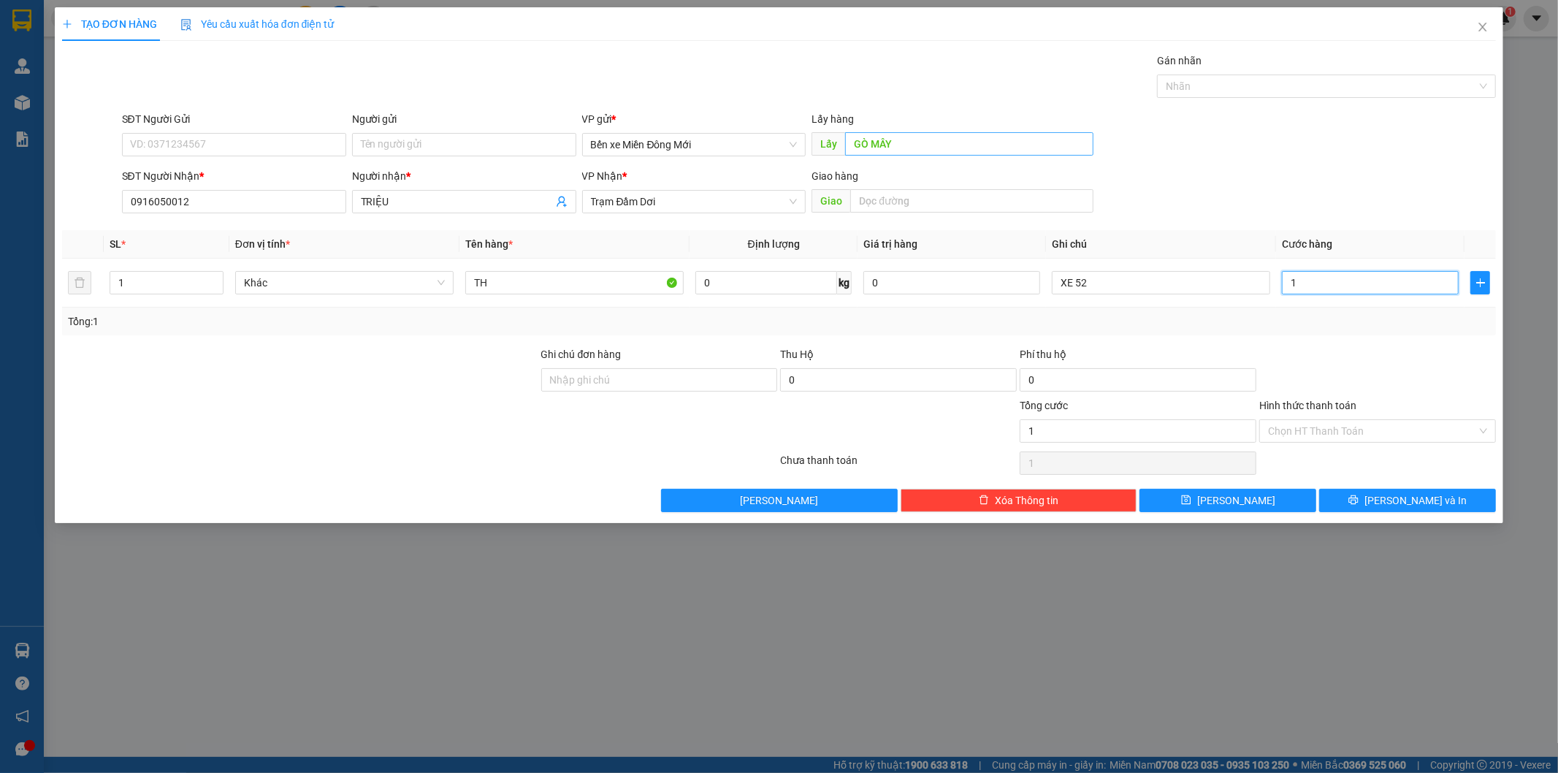
type input "10"
type input "100"
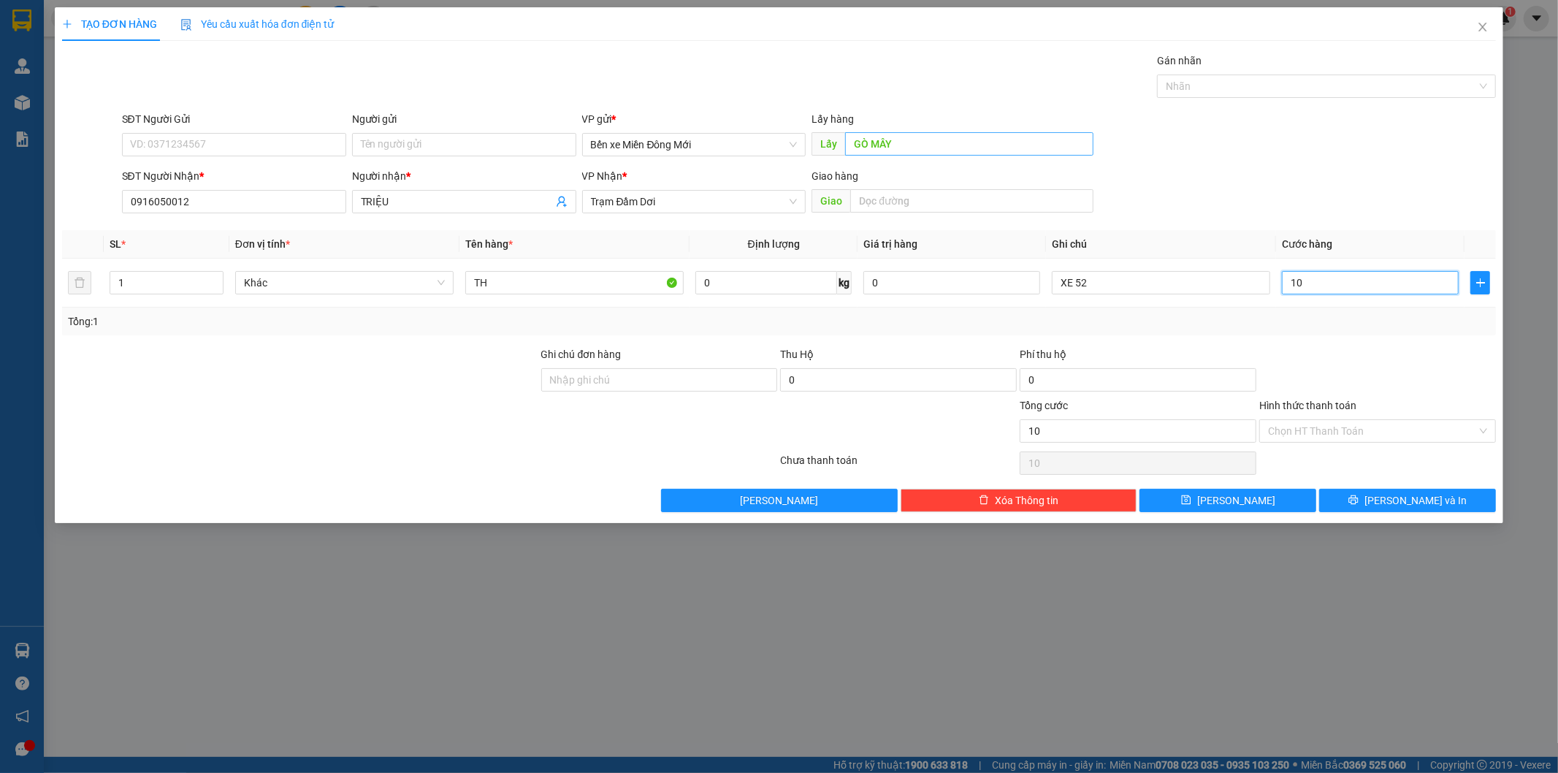
type input "100"
type input "100.000"
drag, startPoint x: 1401, startPoint y: 427, endPoint x: 1374, endPoint y: 444, distance: 32.2
click at [1396, 429] on input "Hình thức thanh toán" at bounding box center [1372, 431] width 209 height 22
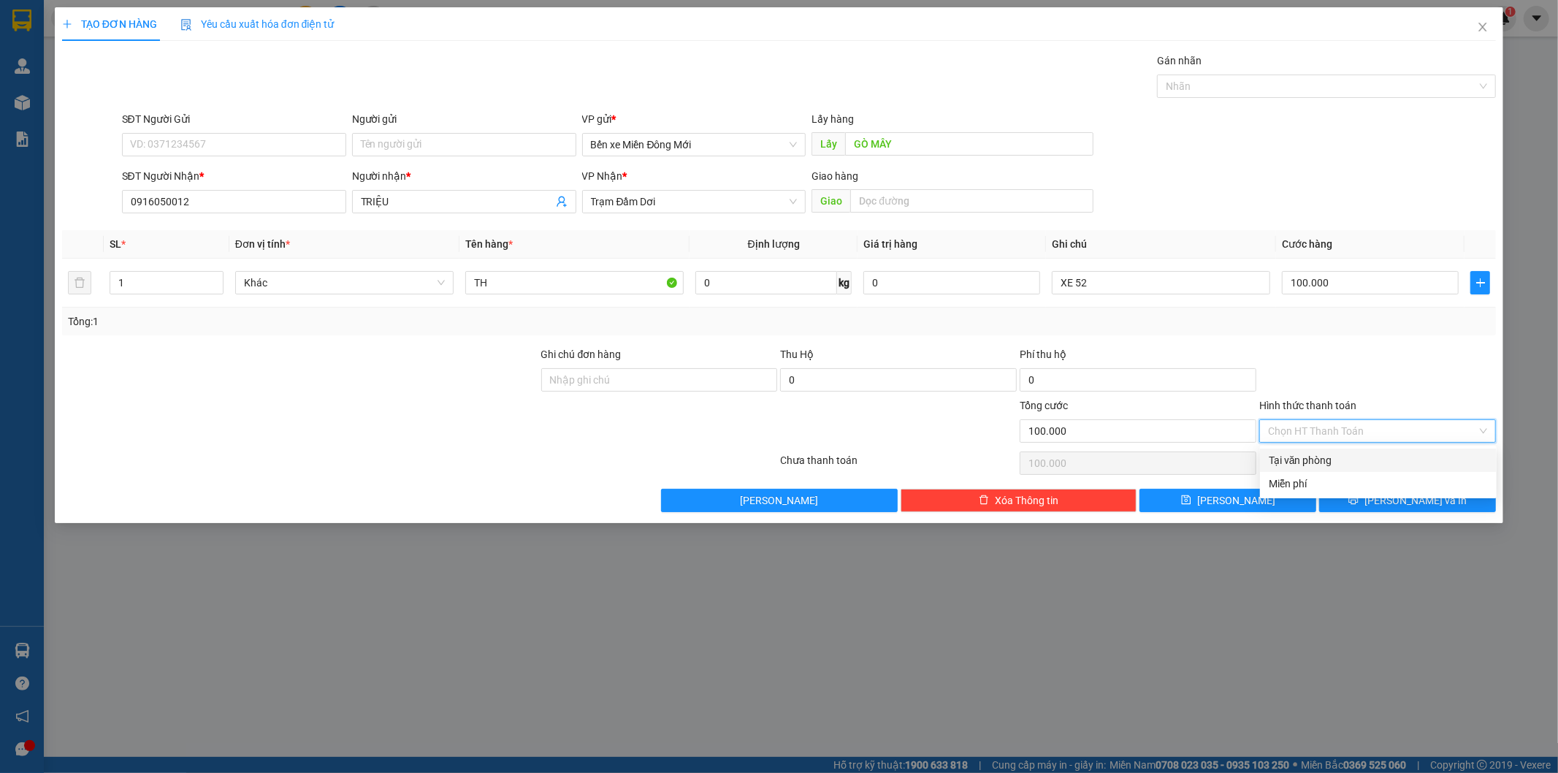
click at [1347, 464] on div "Tại văn phòng" at bounding box center [1378, 460] width 219 height 16
type input "0"
click at [1191, 505] on icon "save" at bounding box center [1186, 499] width 9 height 9
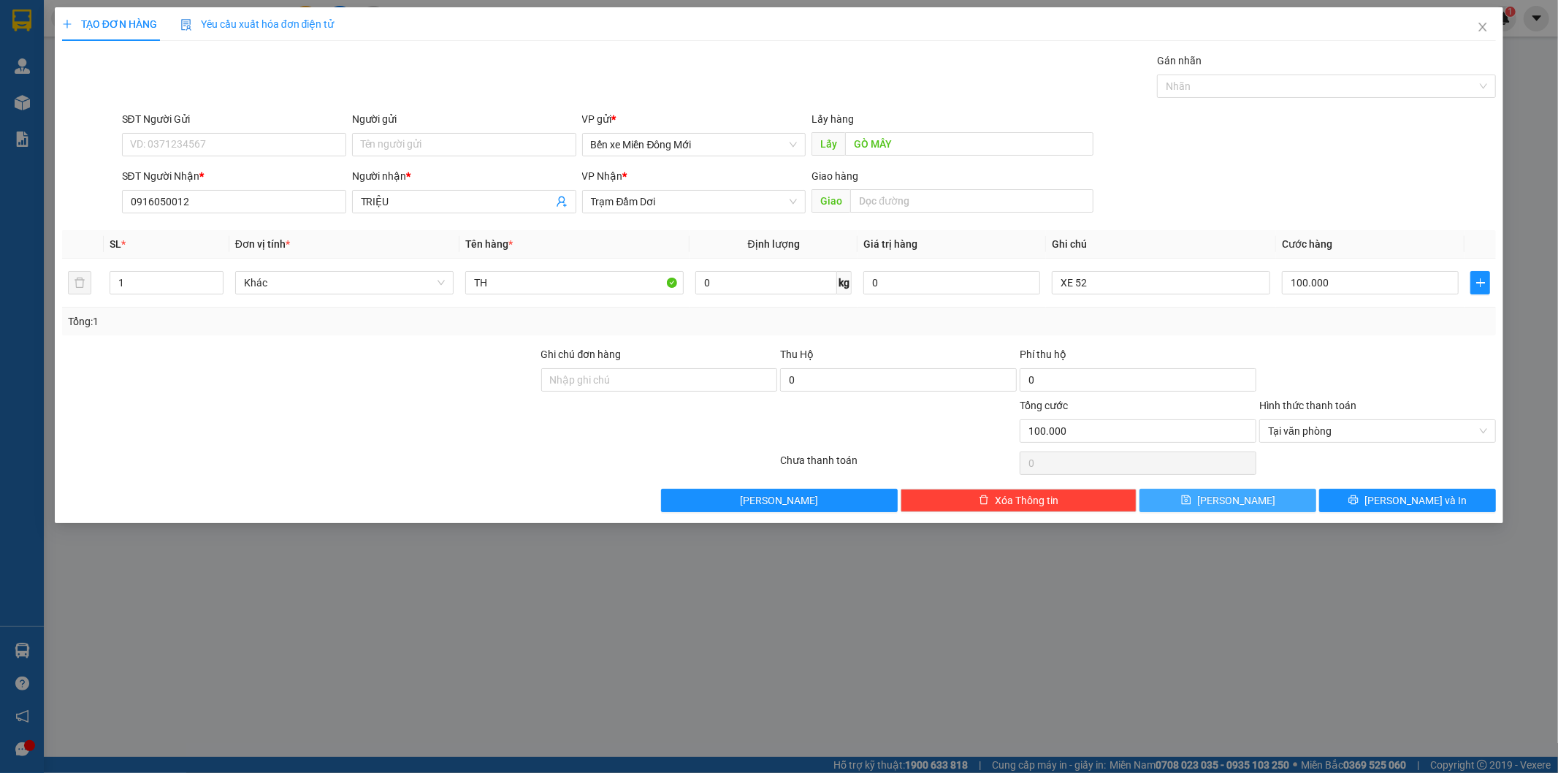
type input "0"
click at [980, 150] on input "text" at bounding box center [969, 143] width 248 height 23
type input "BD"
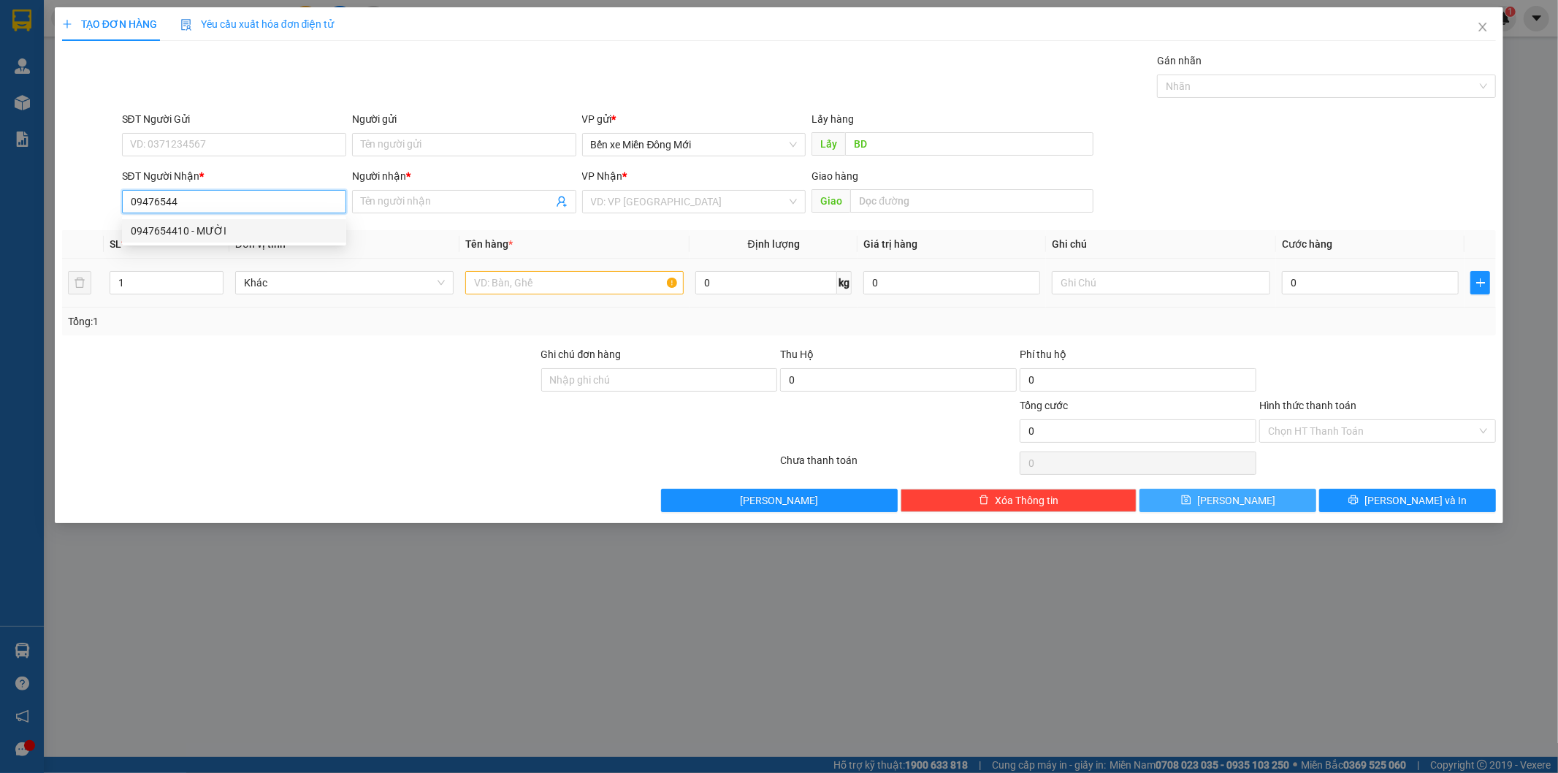
type input "0947654410"
type input "MƯỜI"
type input "500.000"
type input "0947654410"
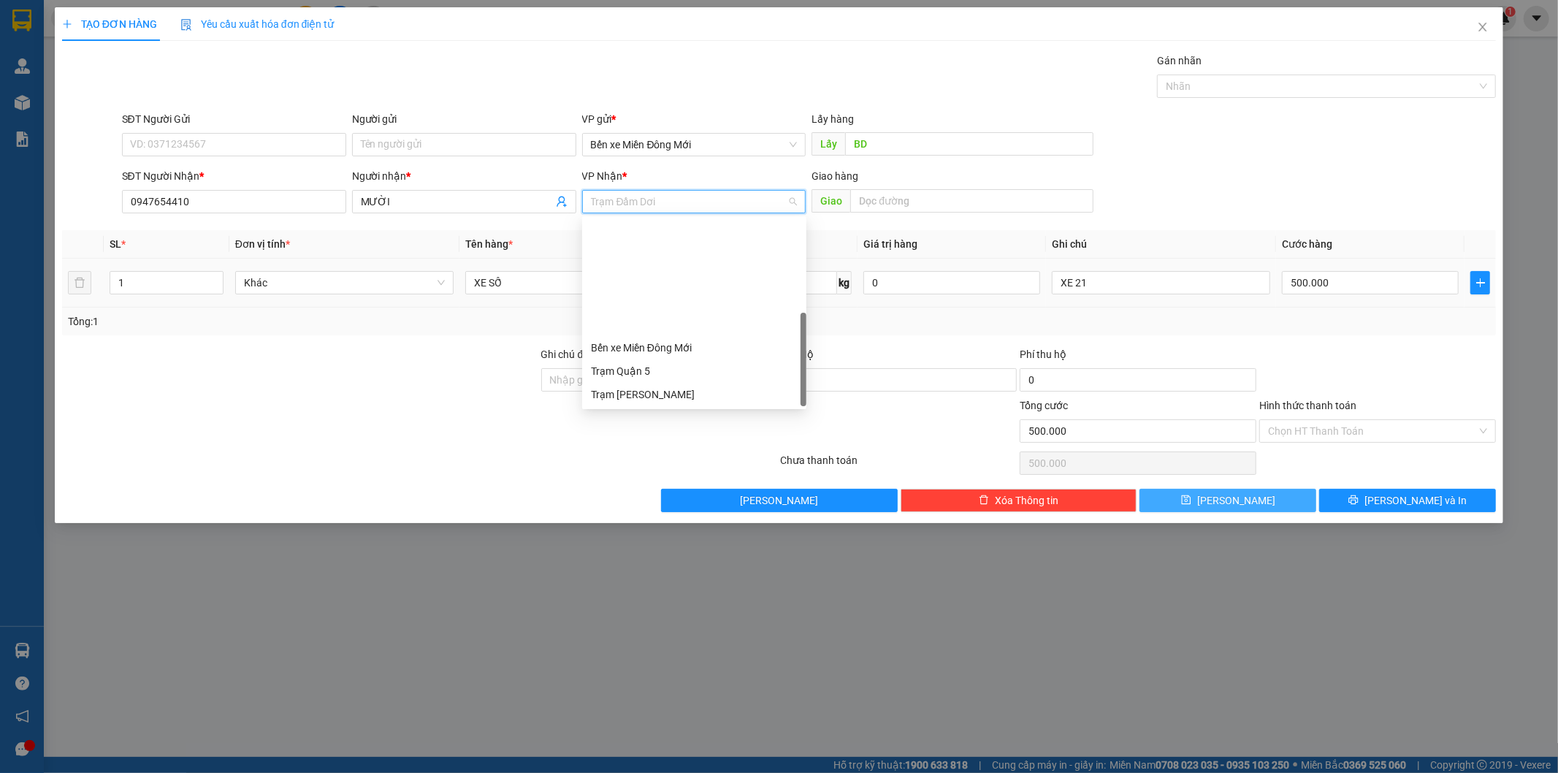
scroll to position [140, 0]
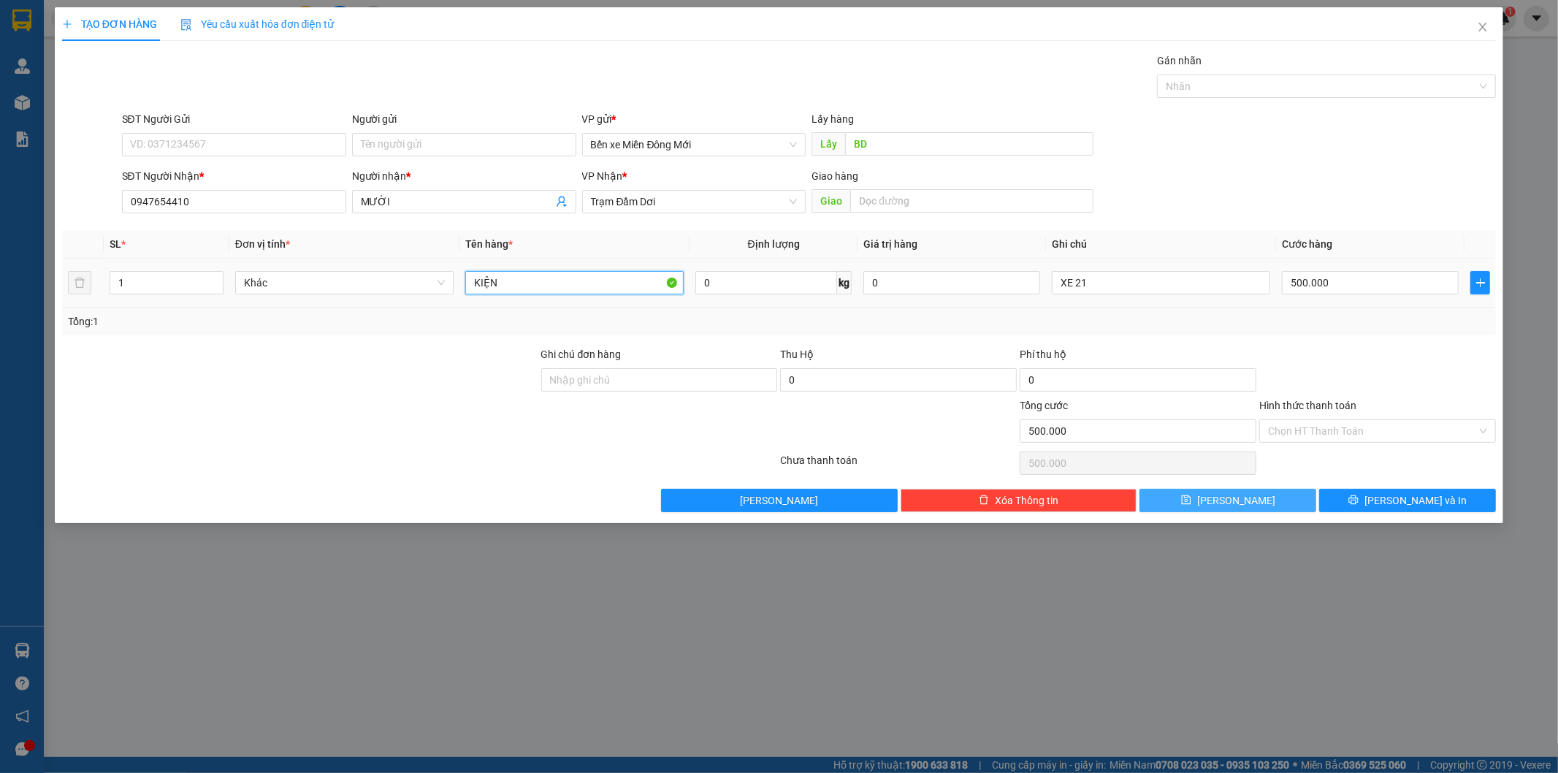
type input "KIỆN"
type input "XE 52"
type input "5"
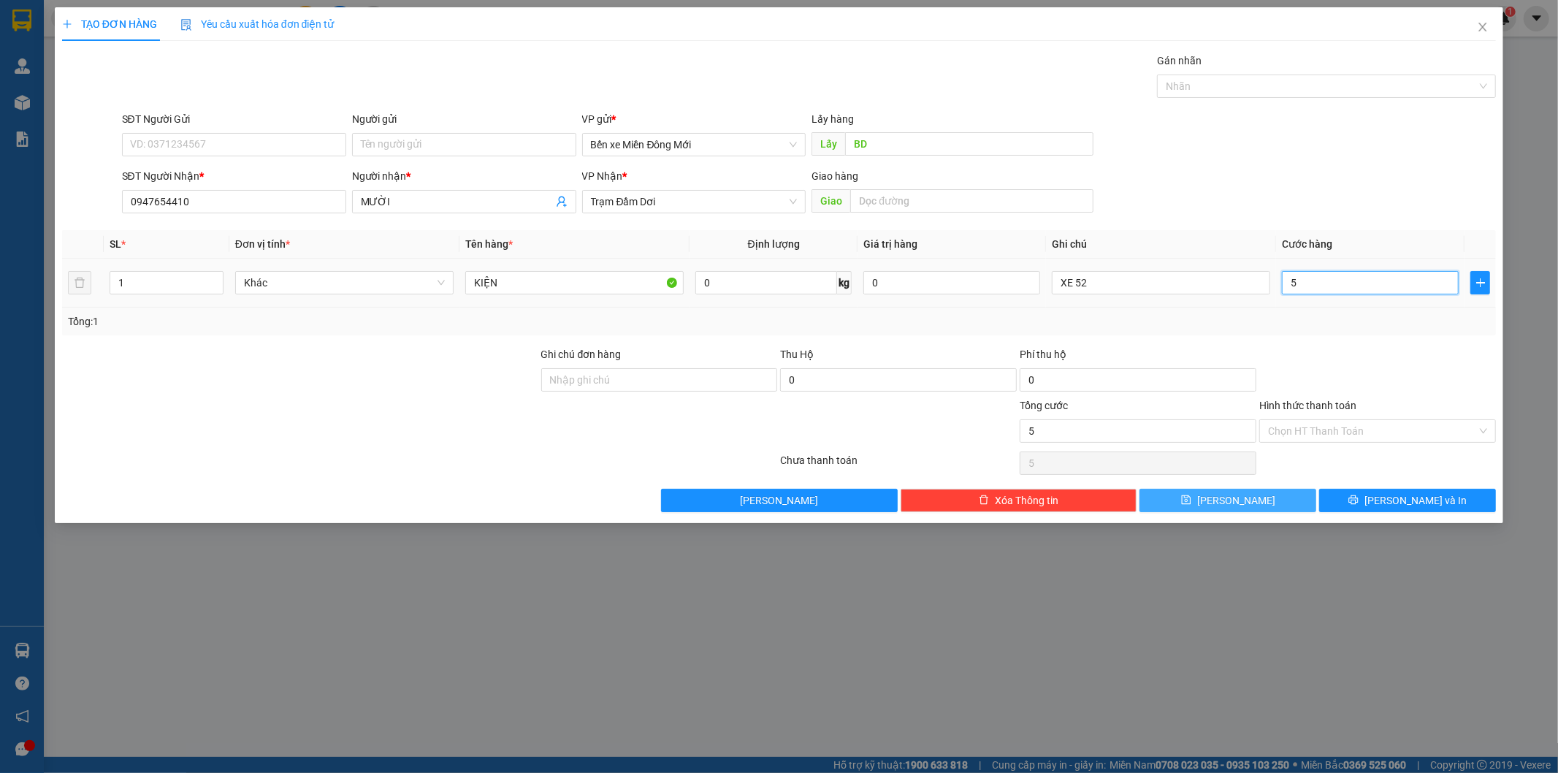
type input "50"
type input "50.000"
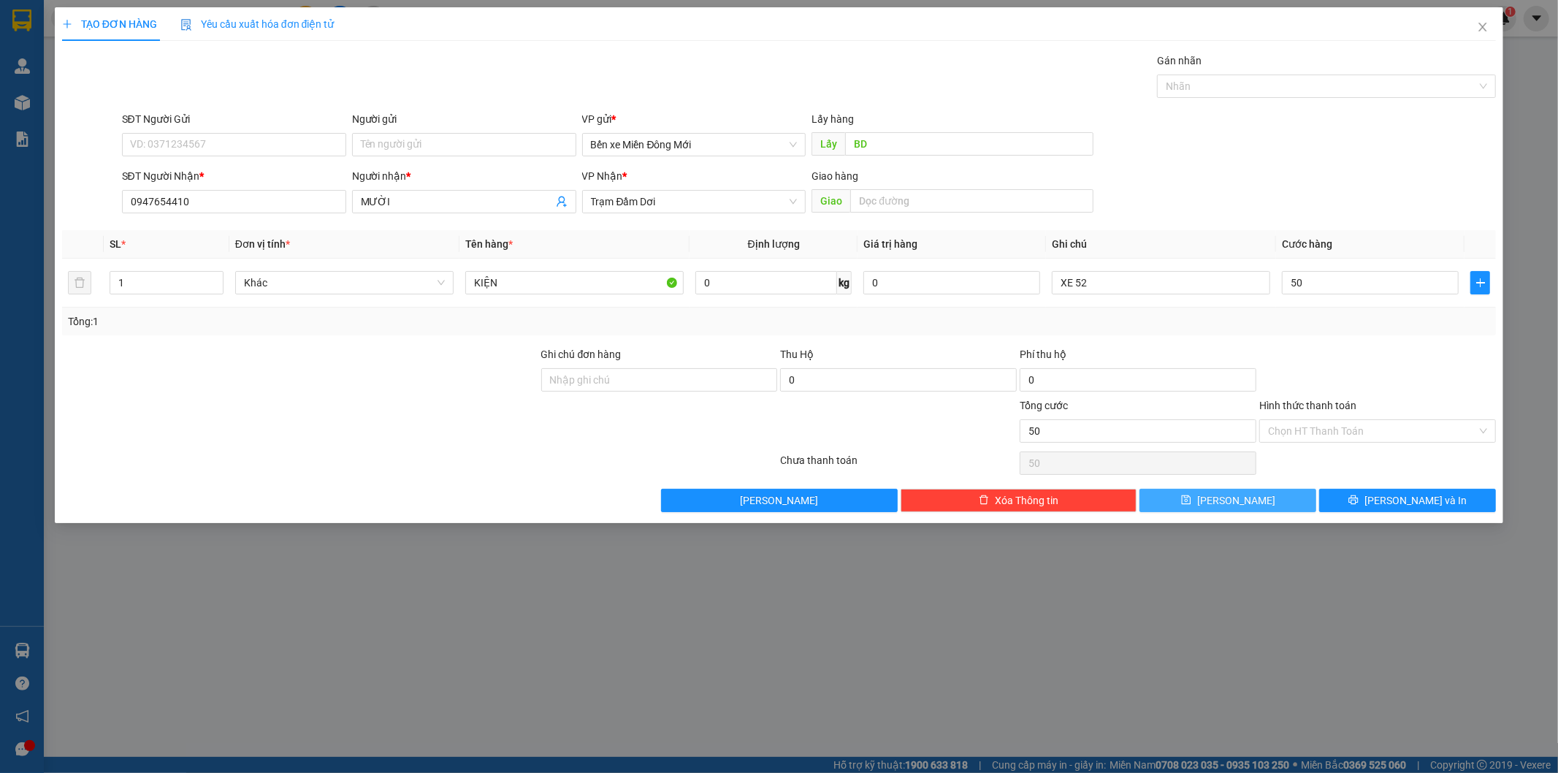
type input "50.000"
click at [1304, 407] on label "Hình thức thanh toán" at bounding box center [1307, 406] width 97 height 12
click at [1304, 420] on input "Hình thức thanh toán" at bounding box center [1372, 431] width 209 height 22
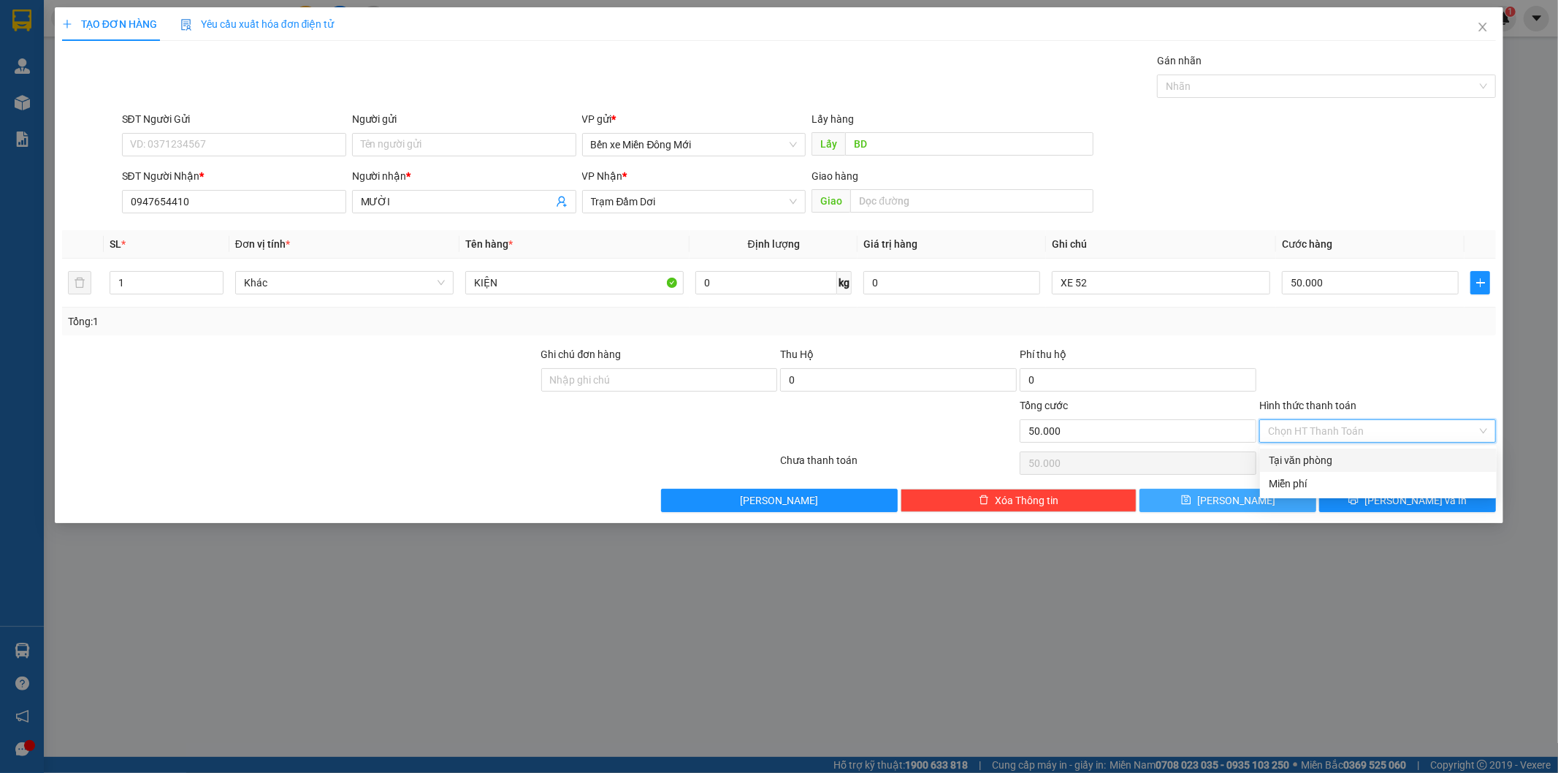
click at [1302, 424] on input "Hình thức thanh toán" at bounding box center [1372, 431] width 209 height 22
click at [1294, 452] on div "Tại văn phòng" at bounding box center [1378, 460] width 219 height 16
type input "0"
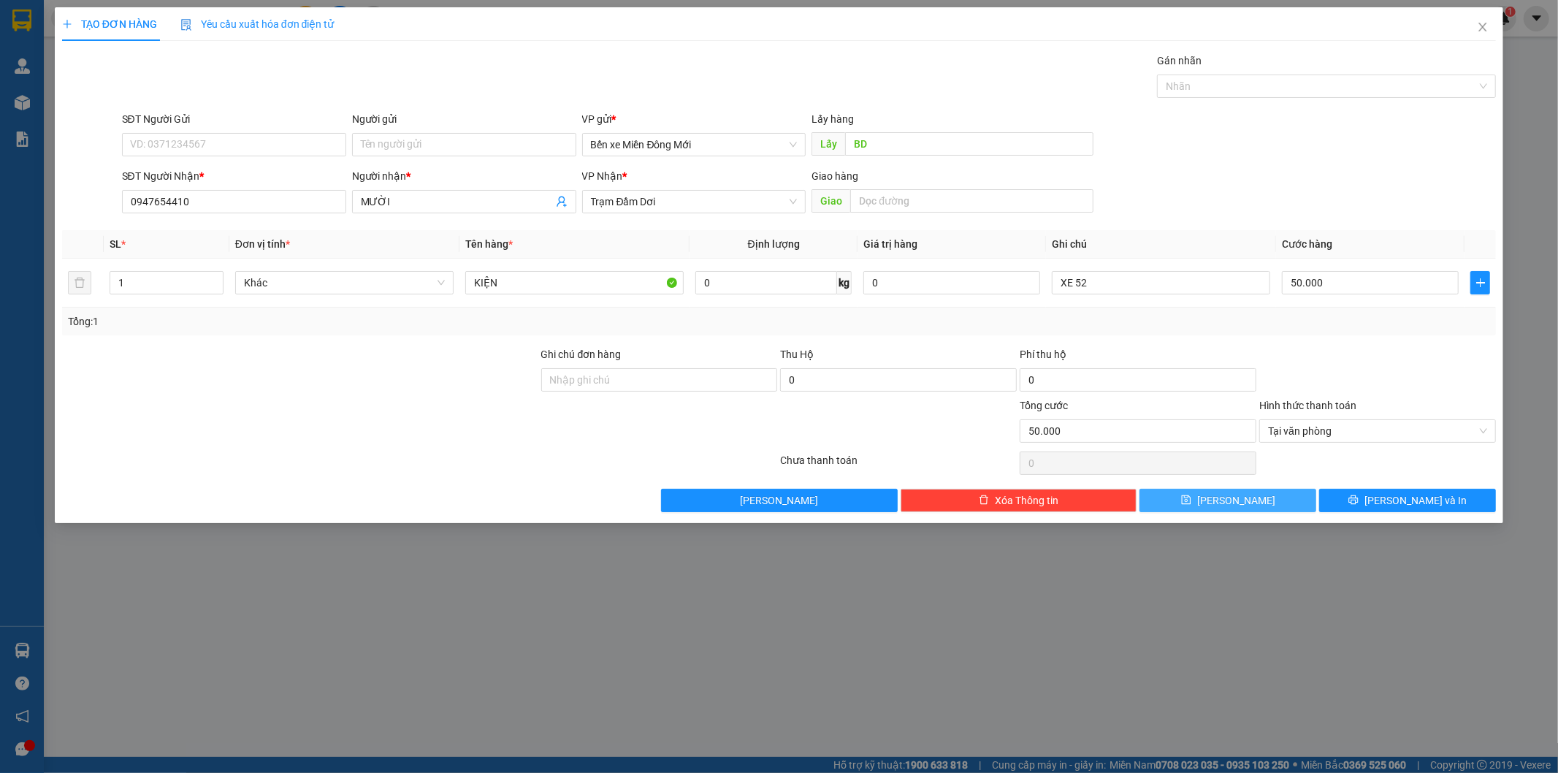
click at [1245, 500] on button "Lưu" at bounding box center [1227, 500] width 177 height 23
type input "0"
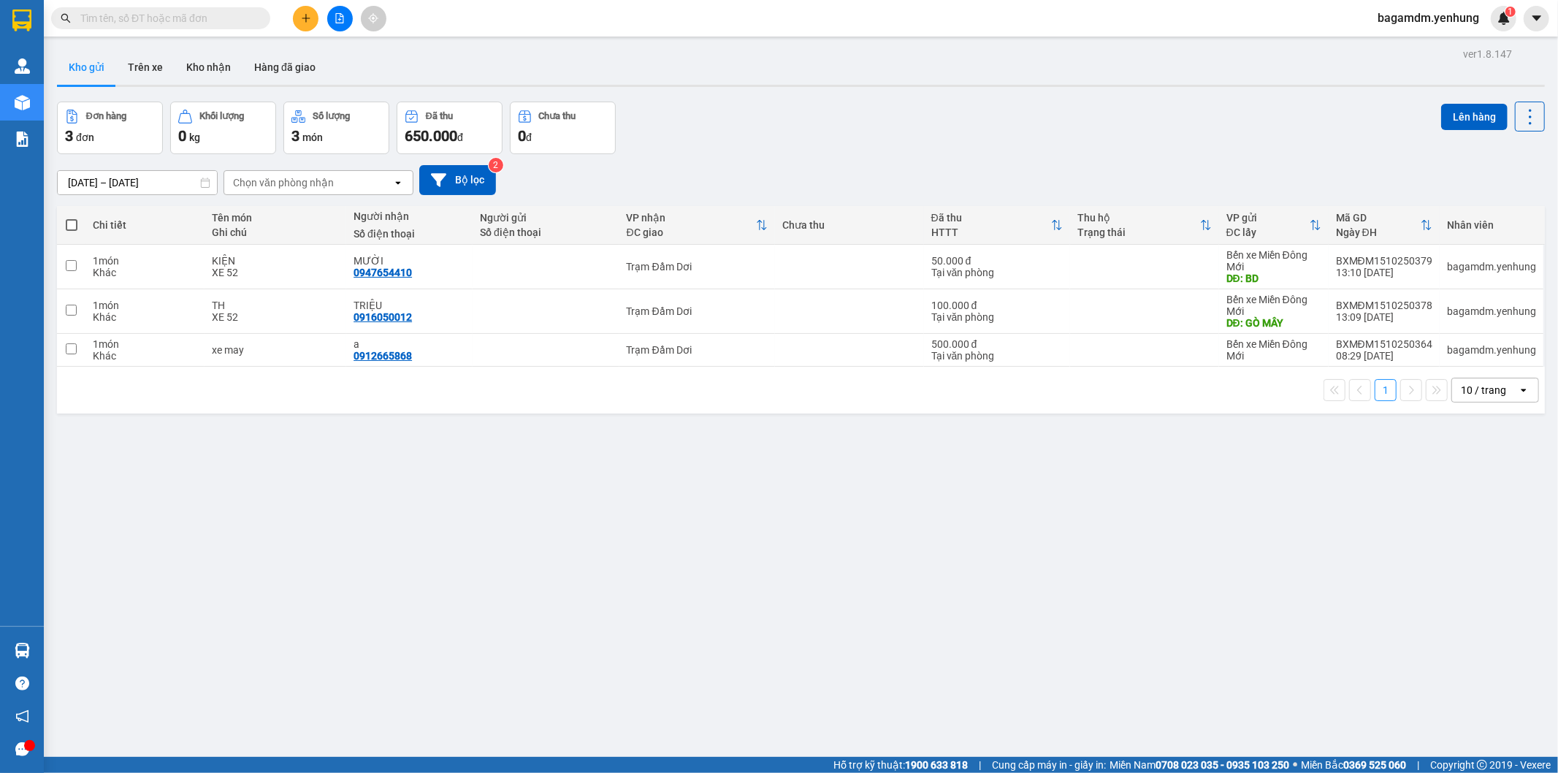
click at [66, 225] on span at bounding box center [72, 225] width 12 height 12
click at [72, 218] on input "checkbox" at bounding box center [72, 218] width 0 height 0
checkbox input "true"
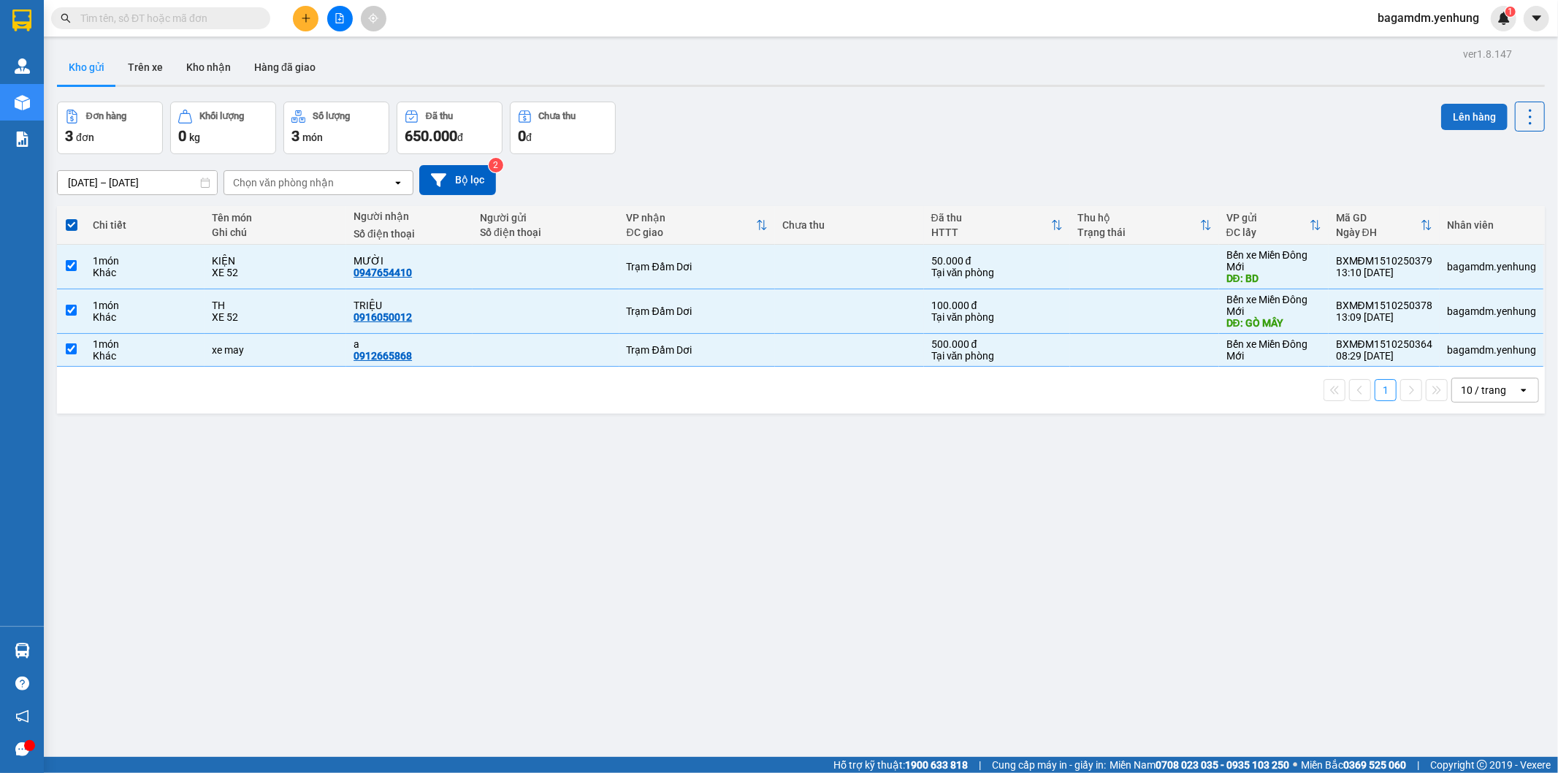
click at [1467, 108] on button "Lên hàng" at bounding box center [1474, 117] width 66 height 26
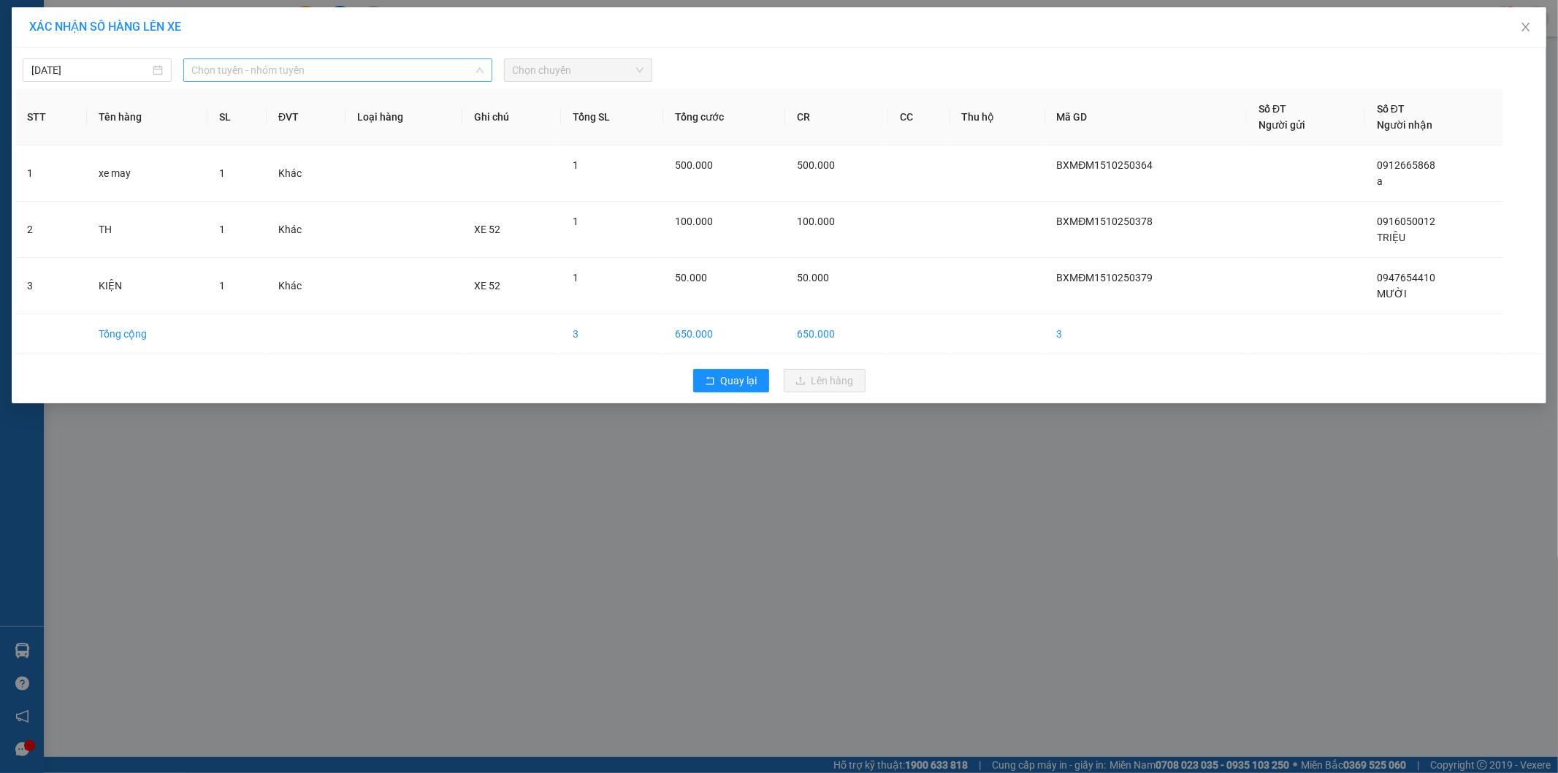
drag, startPoint x: 360, startPoint y: 75, endPoint x: 264, endPoint y: 131, distance: 111.0
click at [359, 76] on span "Chọn tuyến - nhóm tuyến" at bounding box center [337, 70] width 291 height 22
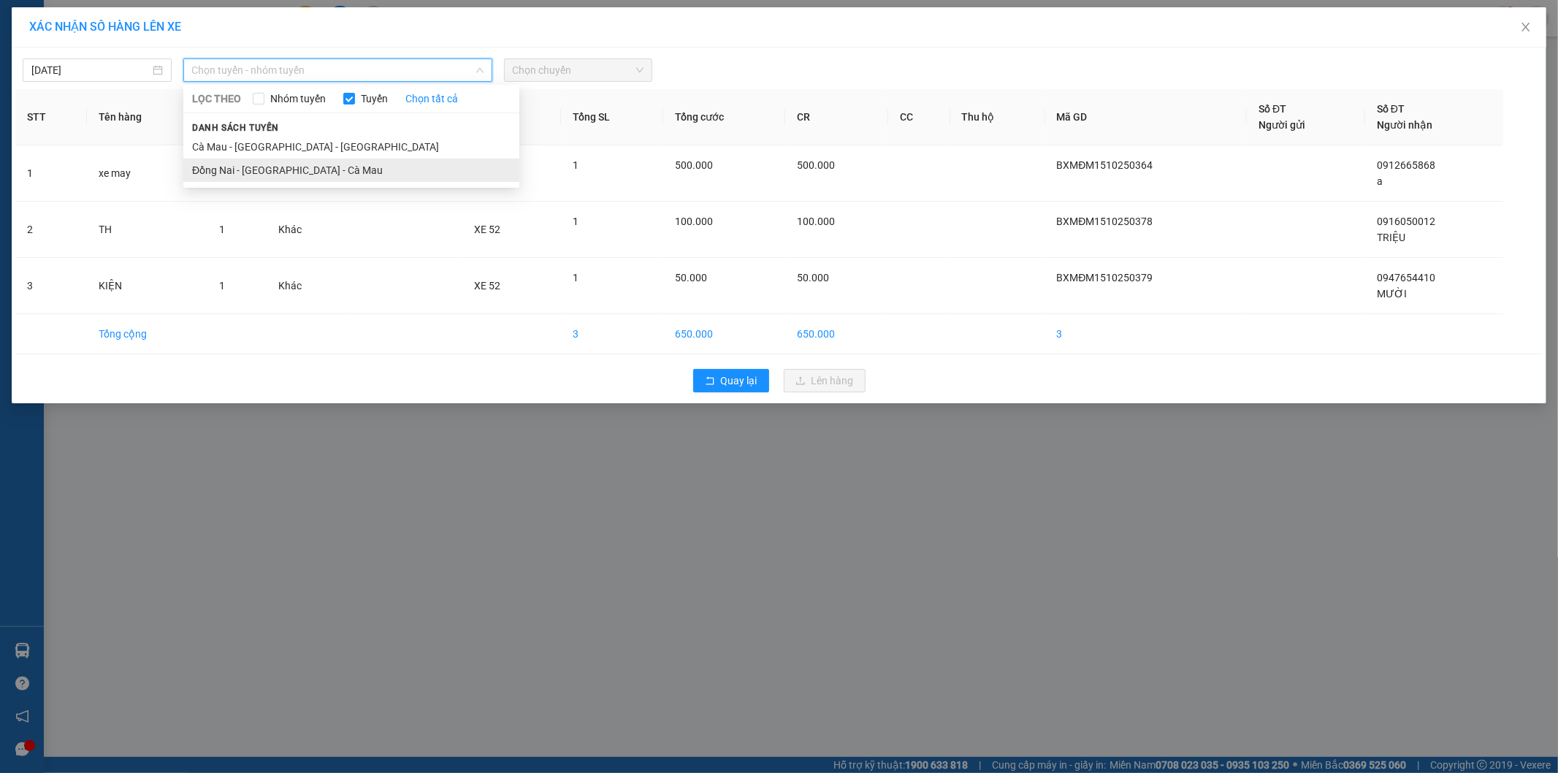
drag, startPoint x: 244, startPoint y: 157, endPoint x: 251, endPoint y: 169, distance: 13.8
click at [251, 169] on ul "Cà Mau - Sài Gòn - Đồng Nai Đồng Nai - Sài Gòn - Cà Mau" at bounding box center [351, 158] width 336 height 47
click at [251, 169] on li "Đồng Nai - [GEOGRAPHIC_DATA] - Cà Mau" at bounding box center [351, 170] width 336 height 23
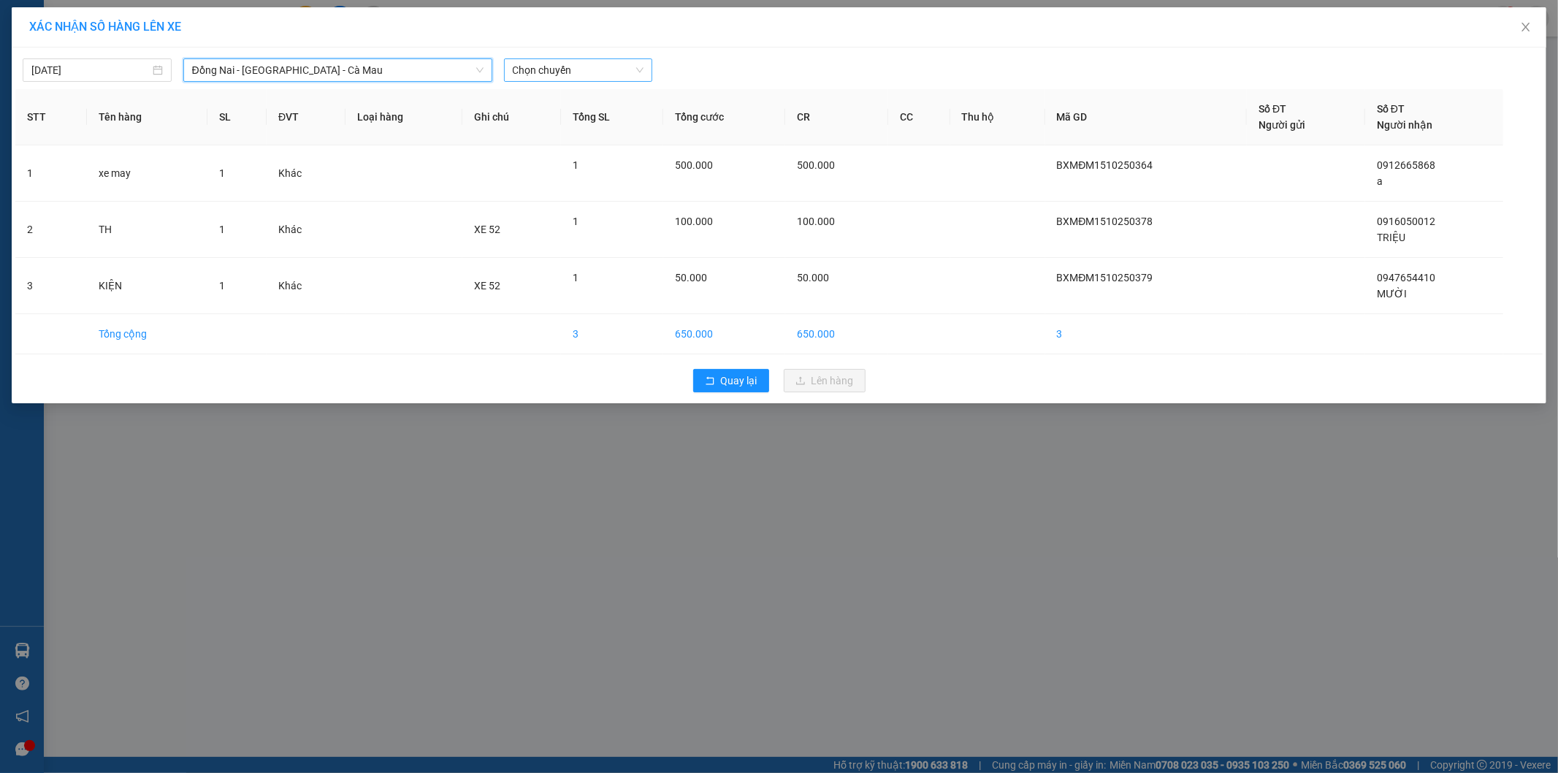
click at [563, 74] on span "Chọn chuyến" at bounding box center [578, 70] width 131 height 22
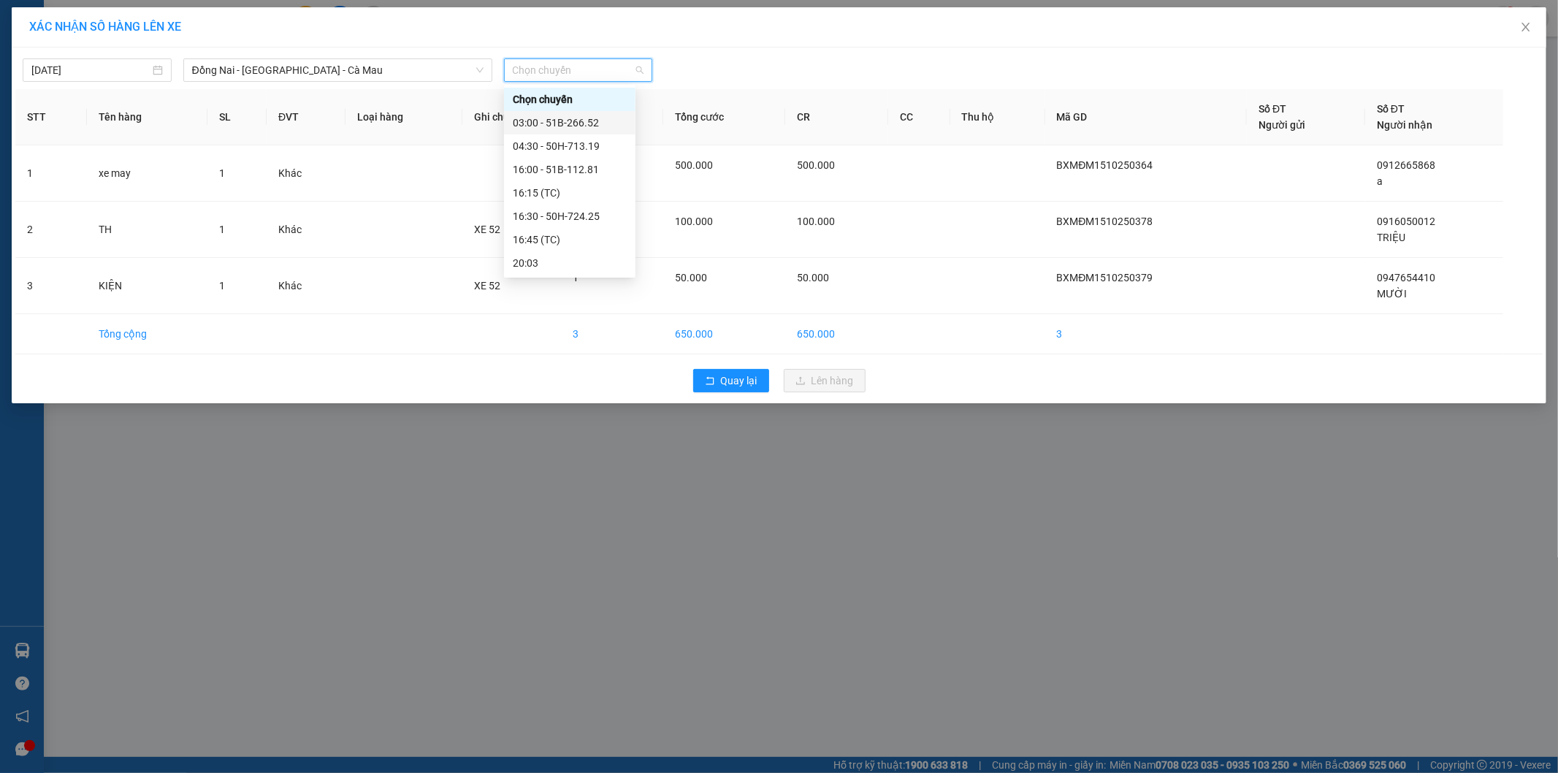
click at [537, 125] on div "03:00 - 51B-266.52" at bounding box center [570, 123] width 114 height 16
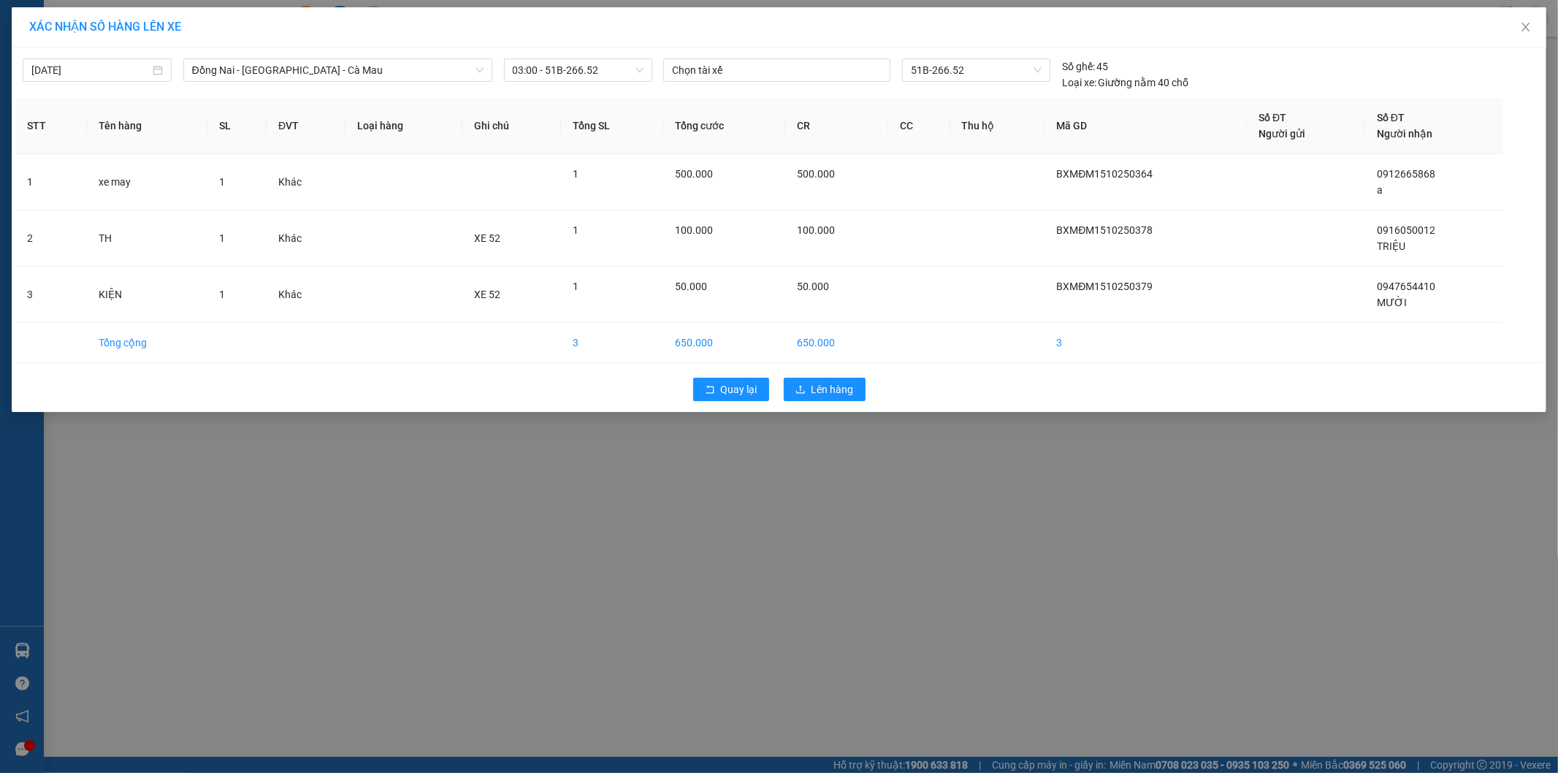
click at [831, 376] on div "Quay lại Lên hàng" at bounding box center [778, 389] width 1527 height 38
drag, startPoint x: 831, startPoint y: 381, endPoint x: 823, endPoint y: 375, distance: 9.4
click at [829, 382] on button "Lên hàng" at bounding box center [825, 389] width 82 height 23
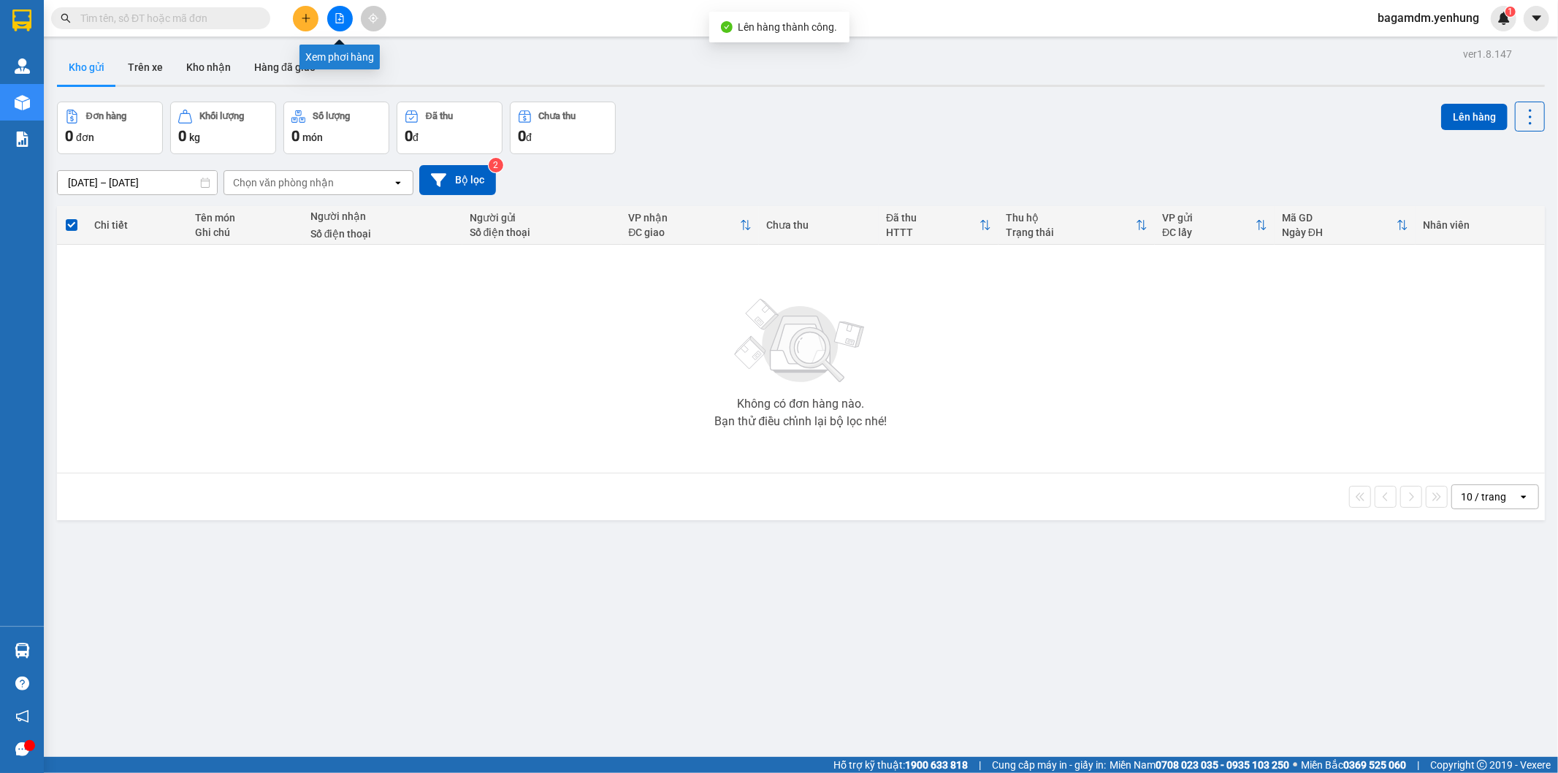
click at [332, 12] on button at bounding box center [340, 19] width 26 height 26
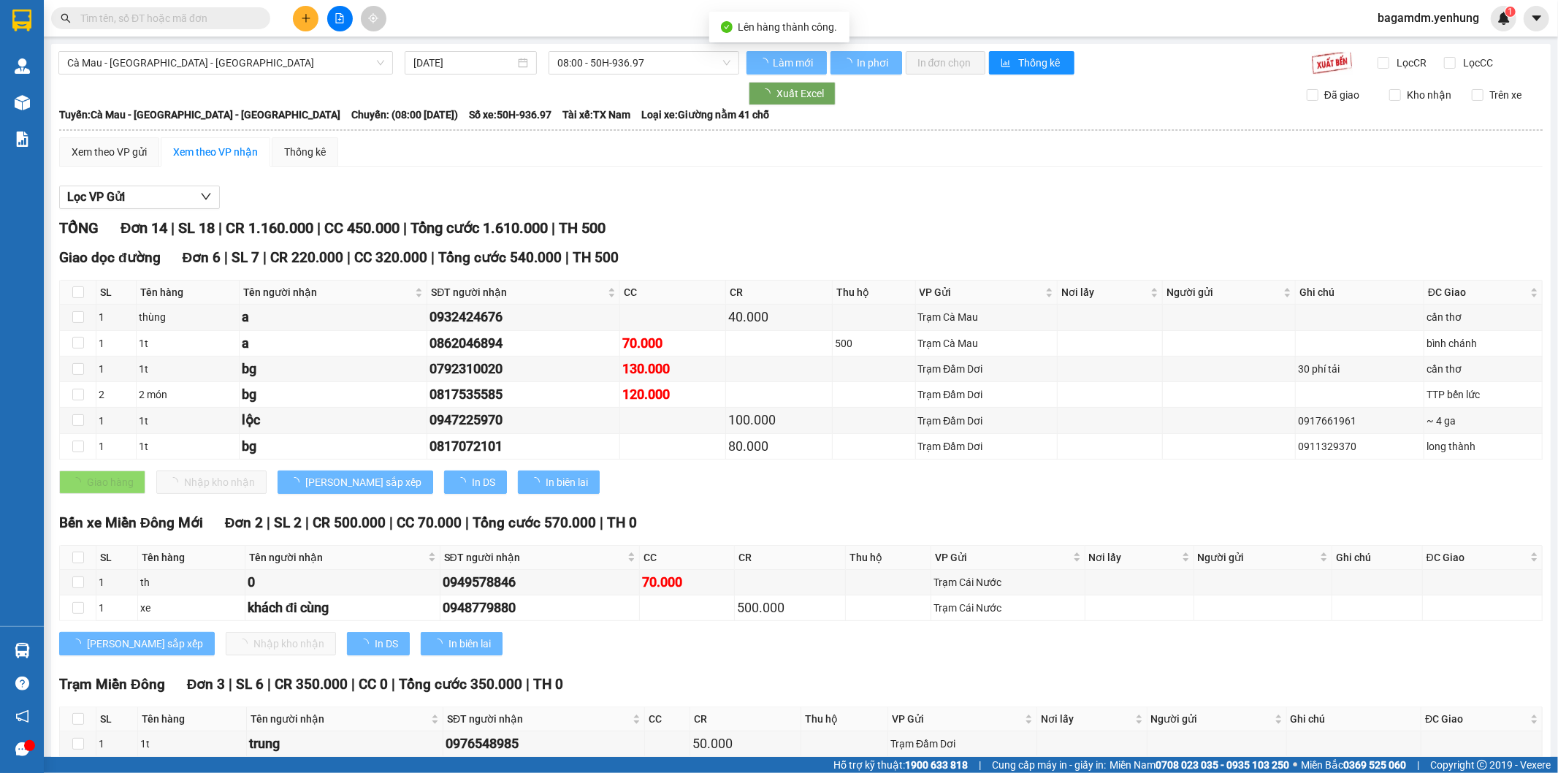
drag, startPoint x: 130, startPoint y: 69, endPoint x: 100, endPoint y: 104, distance: 46.1
click at [127, 72] on span "Cà Mau - [GEOGRAPHIC_DATA] - [GEOGRAPHIC_DATA]" at bounding box center [225, 63] width 317 height 22
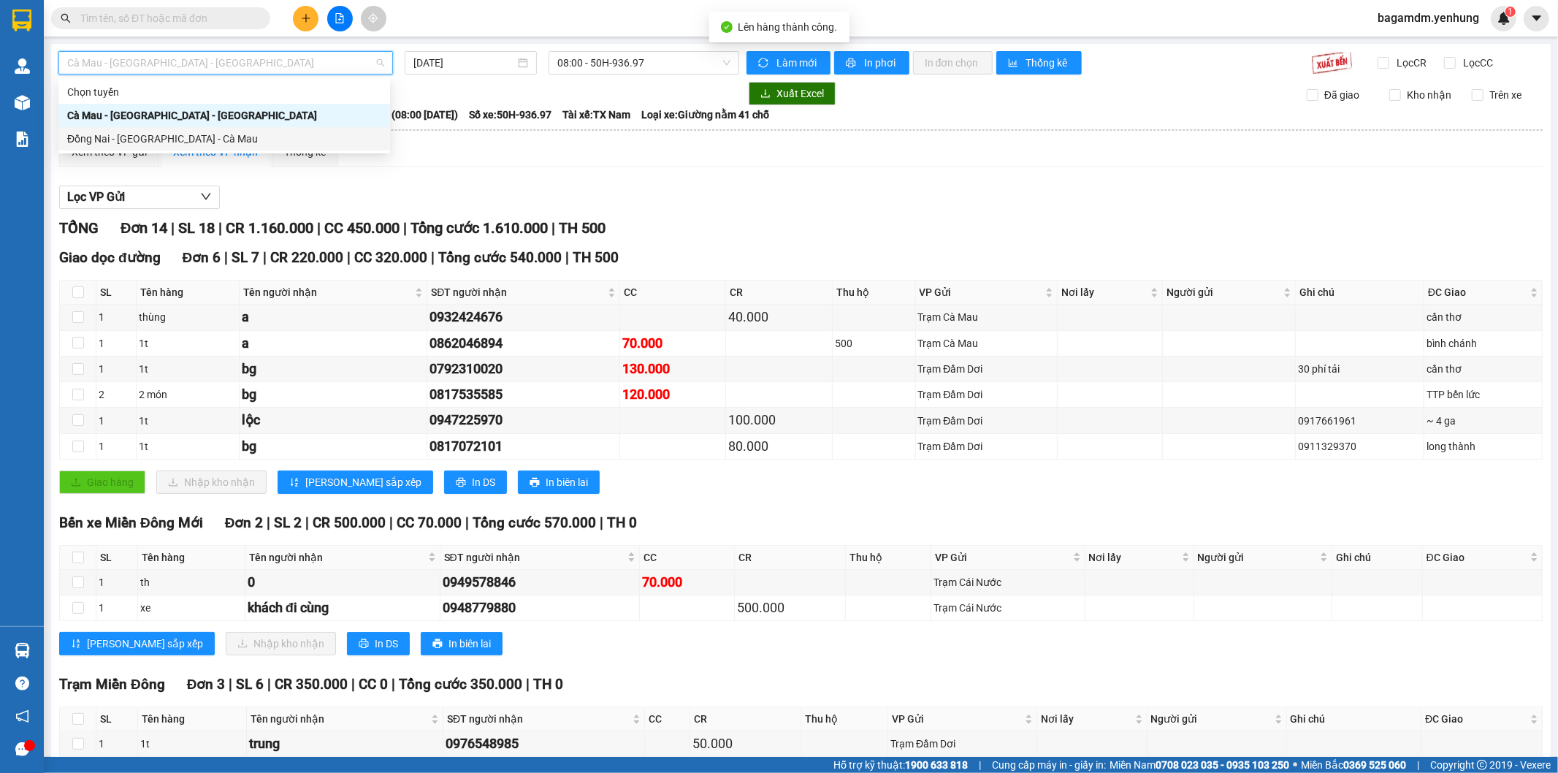
click at [89, 147] on div "Đồng Nai - [GEOGRAPHIC_DATA] - Cà Mau" at bounding box center [224, 138] width 332 height 23
type input "[DATE]"
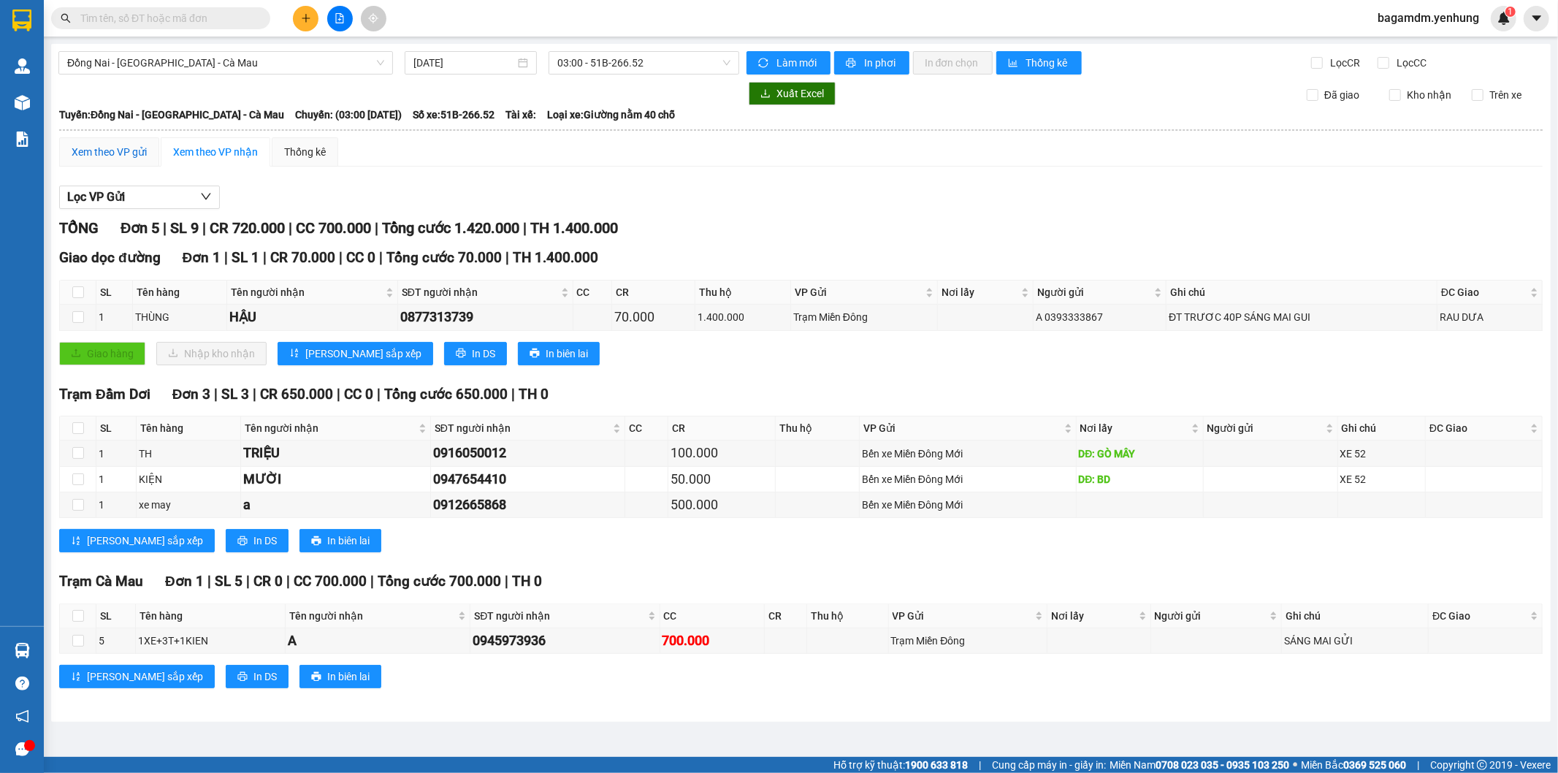
click at [112, 146] on div "Xem theo VP gửi" at bounding box center [109, 152] width 75 height 16
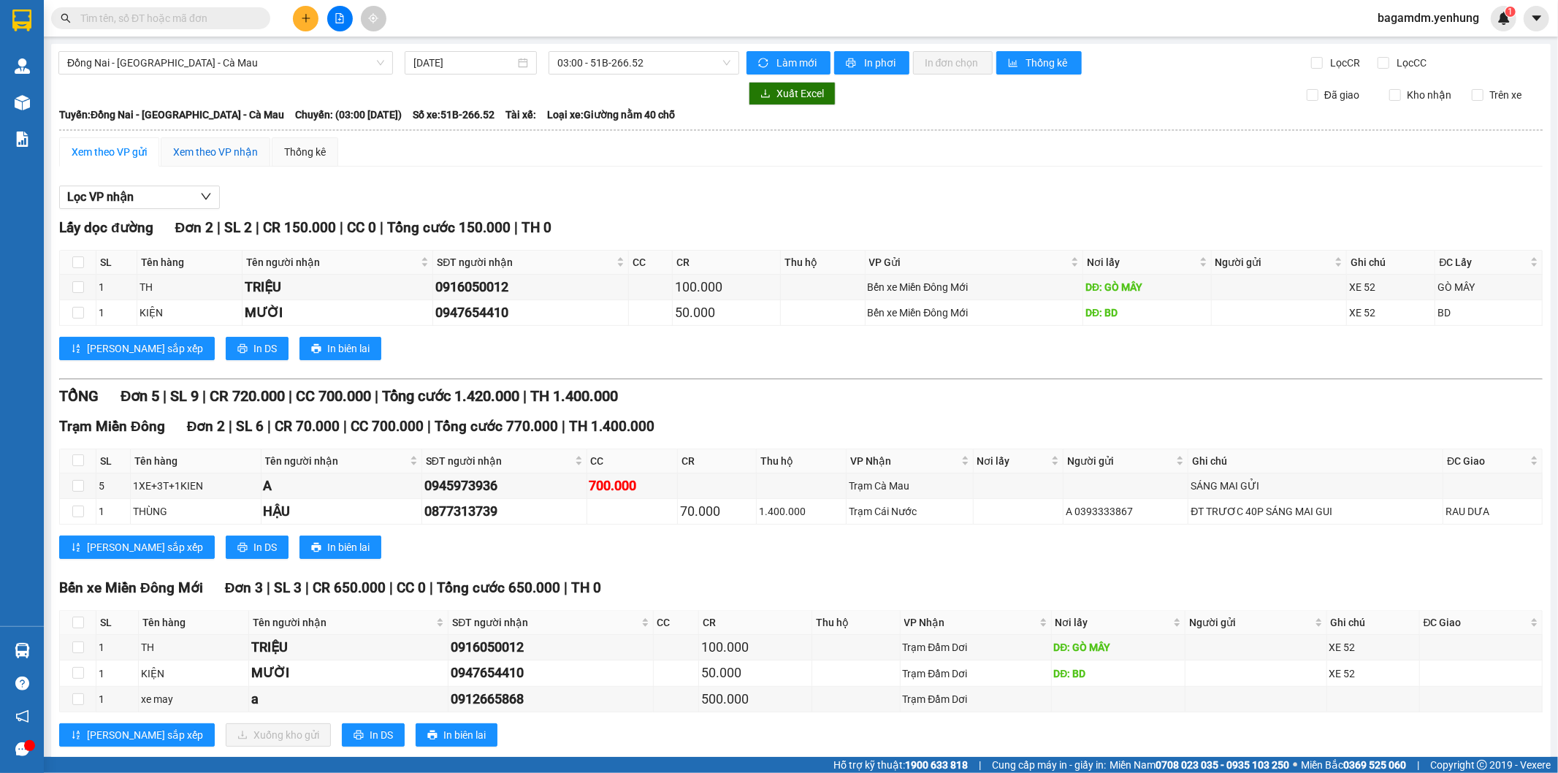
click at [190, 146] on div "Xem theo VP nhận" at bounding box center [215, 152] width 85 height 16
